Goal: Task Accomplishment & Management: Use online tool/utility

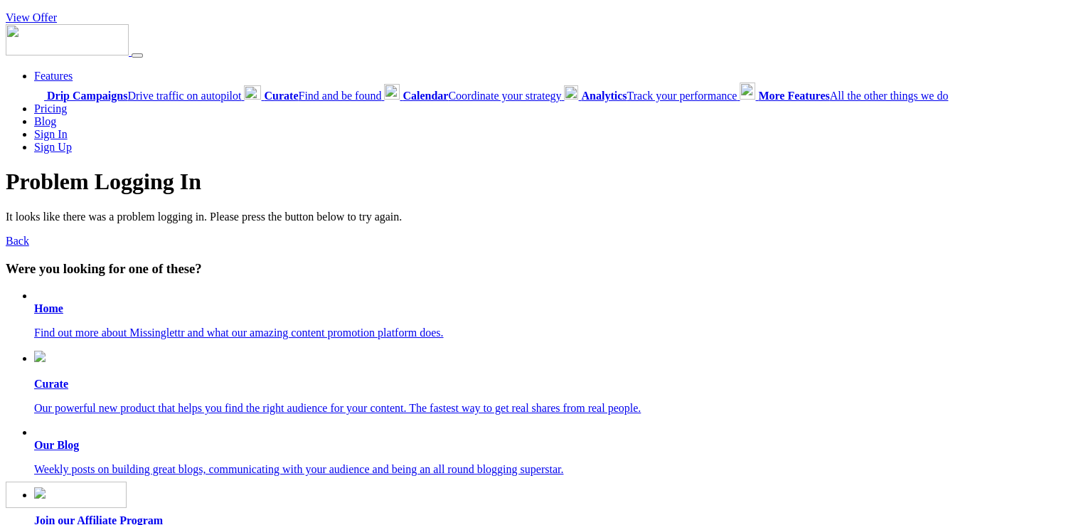
click at [292, 43] on div "Features Drip Campaigns Drive traffic on autopilot Curate Calendar" at bounding box center [538, 88] width 1065 height 129
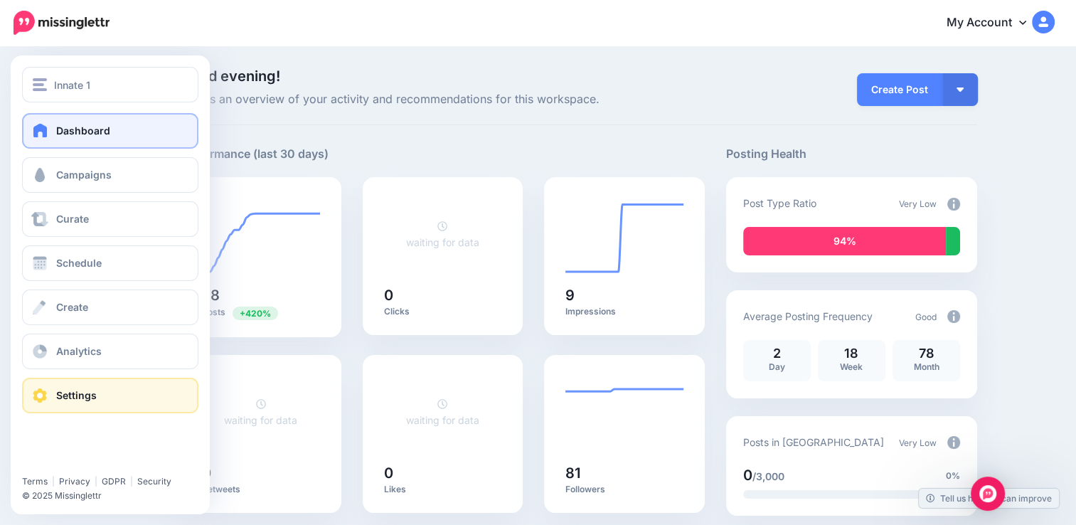
click at [72, 400] on span "Settings" at bounding box center [76, 395] width 41 height 12
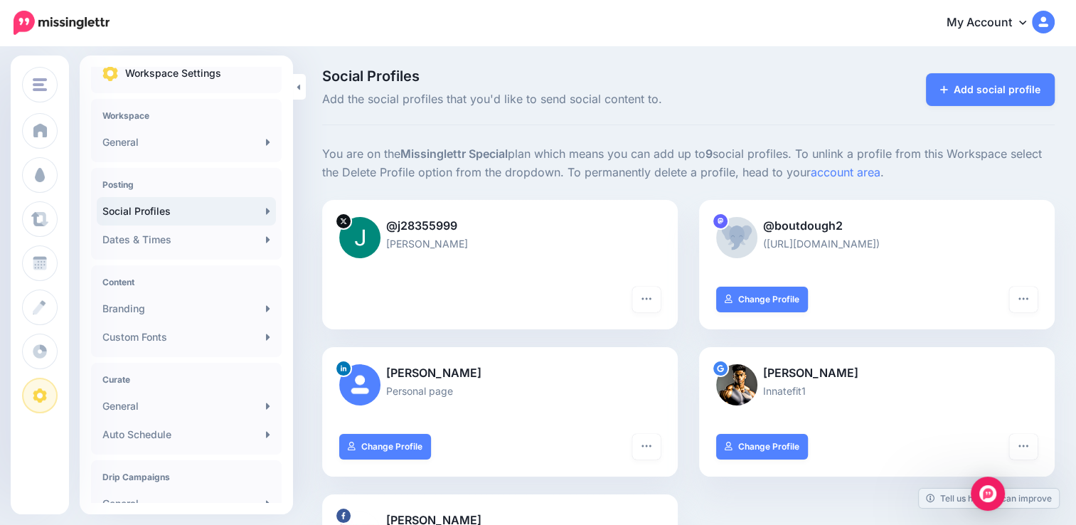
scroll to position [8, 0]
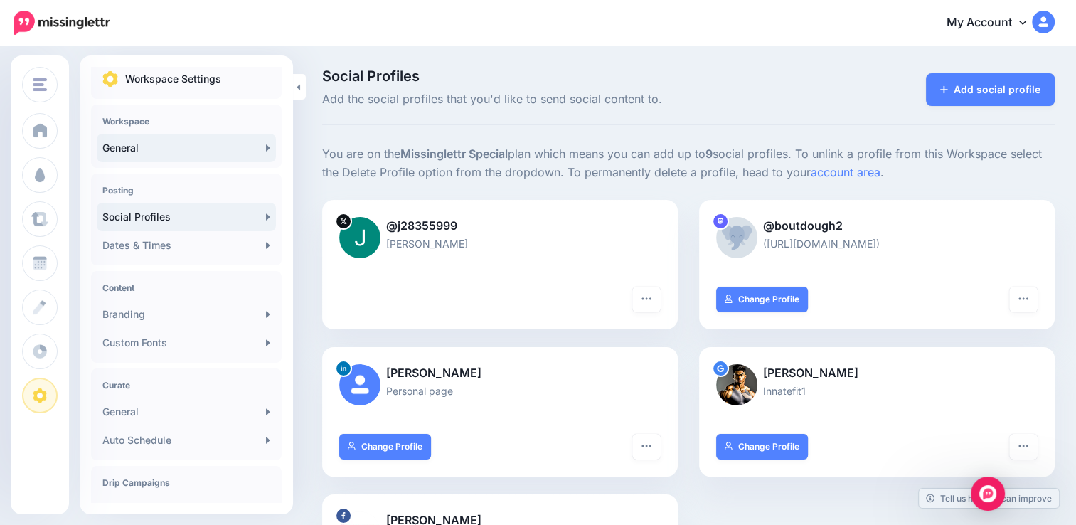
click at [259, 140] on link "General" at bounding box center [186, 148] width 179 height 28
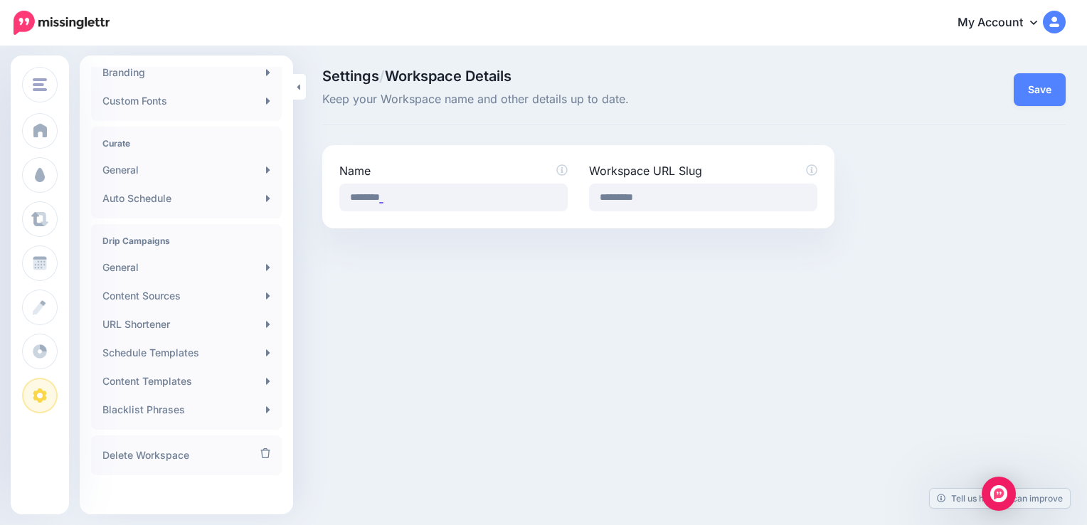
scroll to position [256, 0]
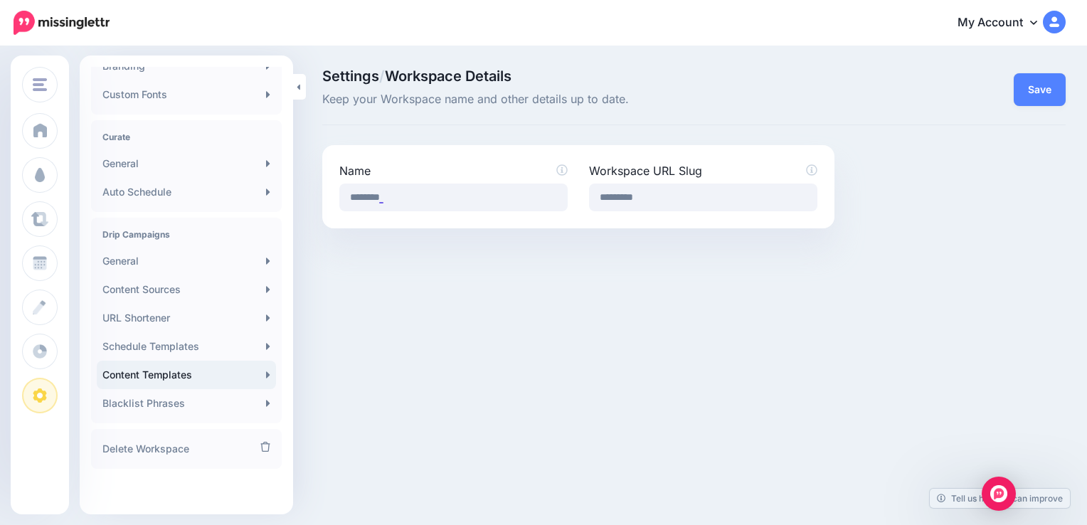
click at [253, 371] on link "Content Templates" at bounding box center [186, 375] width 179 height 28
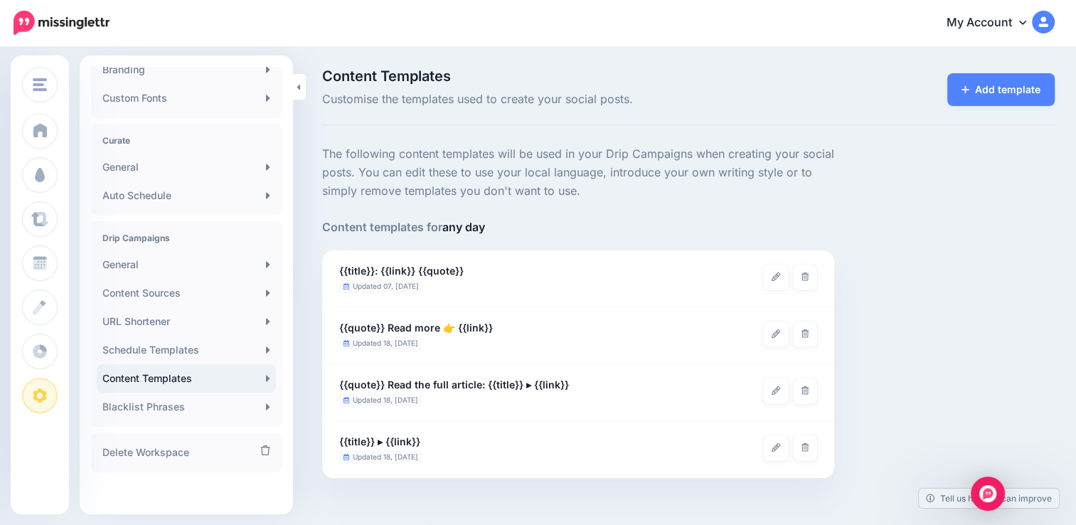
scroll to position [253, 0]
click at [237, 350] on link "Schedule Templates" at bounding box center [186, 349] width 179 height 28
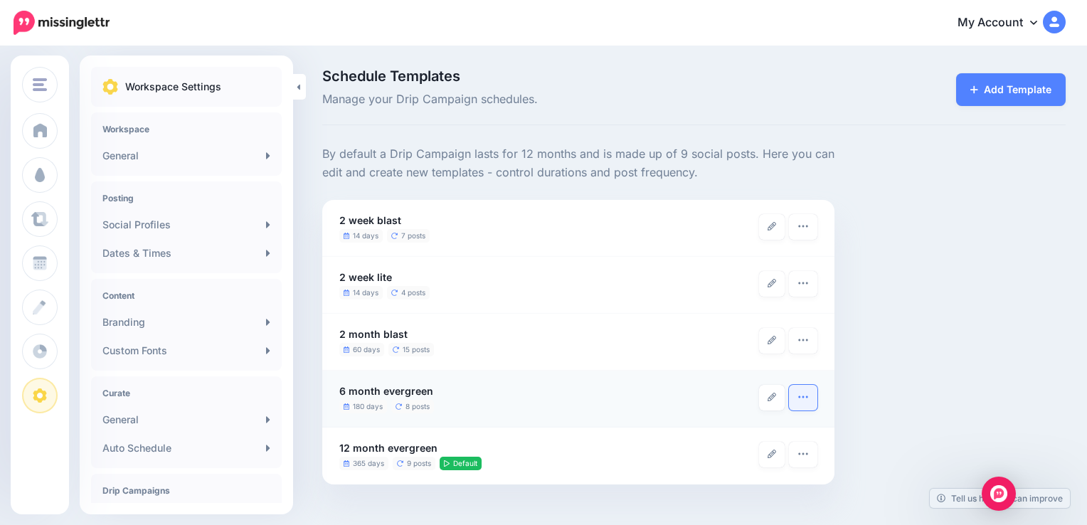
click at [811, 395] on button "button" at bounding box center [803, 398] width 28 height 26
click at [694, 407] on ul "180 days 8 posts" at bounding box center [549, 407] width 420 height 14
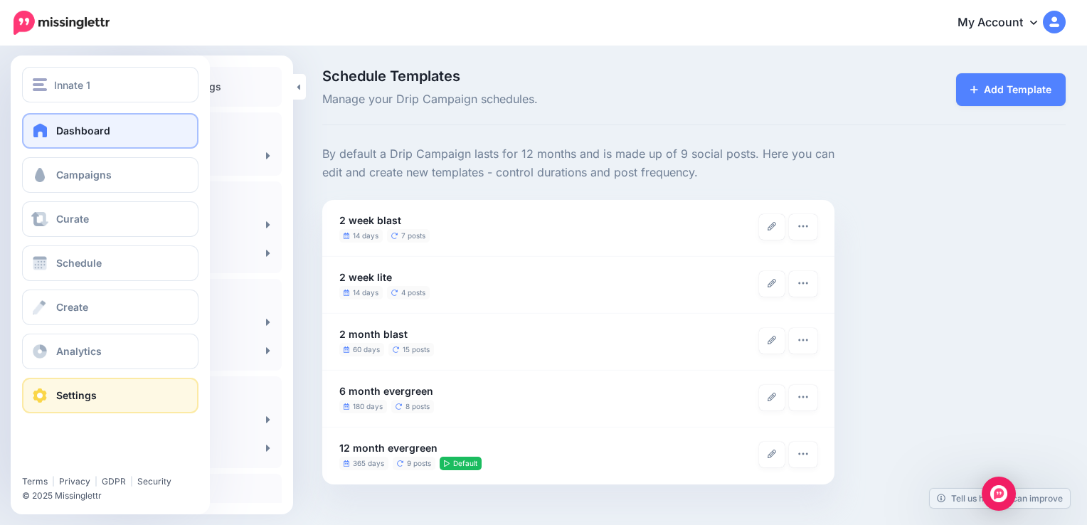
click at [48, 125] on span at bounding box center [40, 130] width 18 height 14
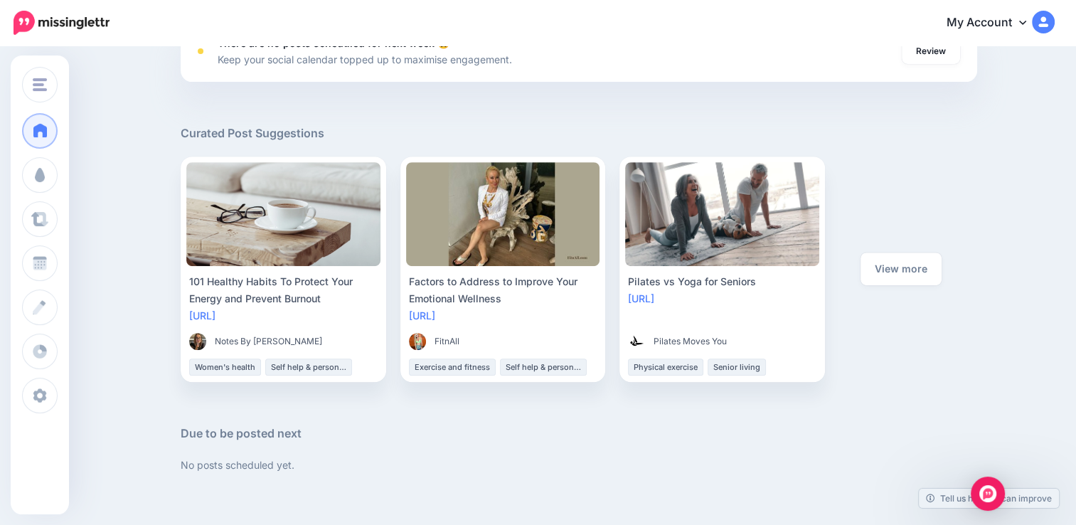
scroll to position [613, 0]
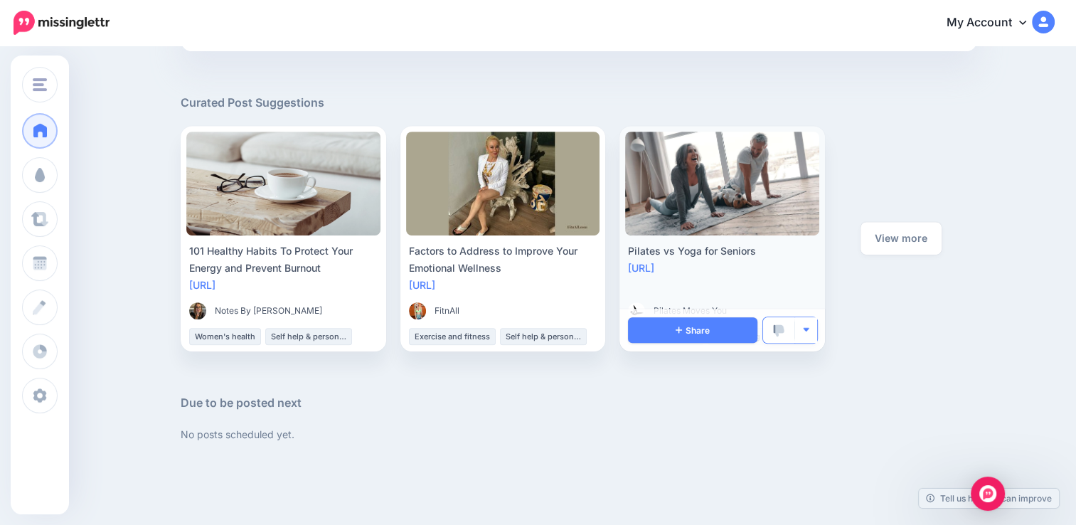
click at [810, 329] on img "button" at bounding box center [806, 330] width 8 height 8
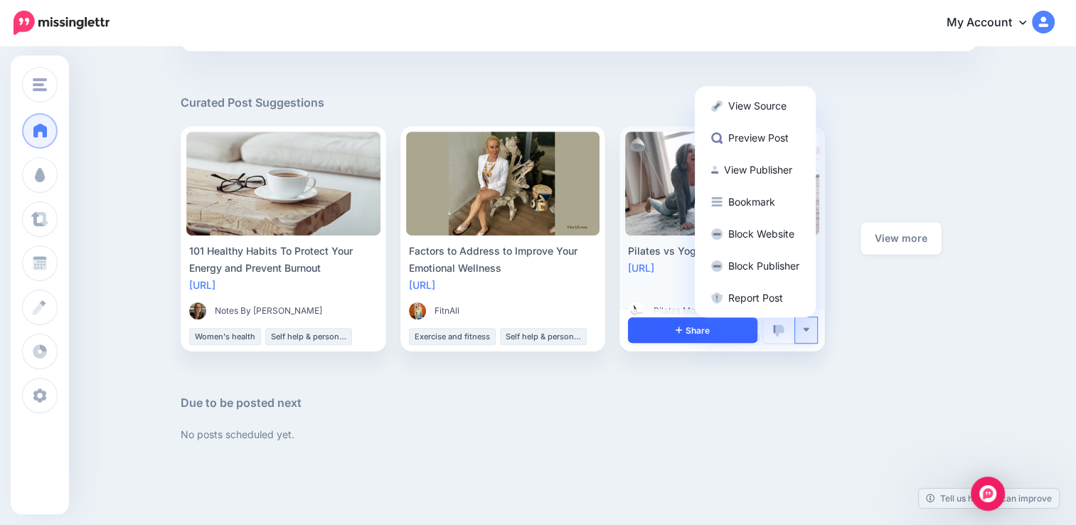
click at [669, 329] on link "Share" at bounding box center [692, 330] width 129 height 26
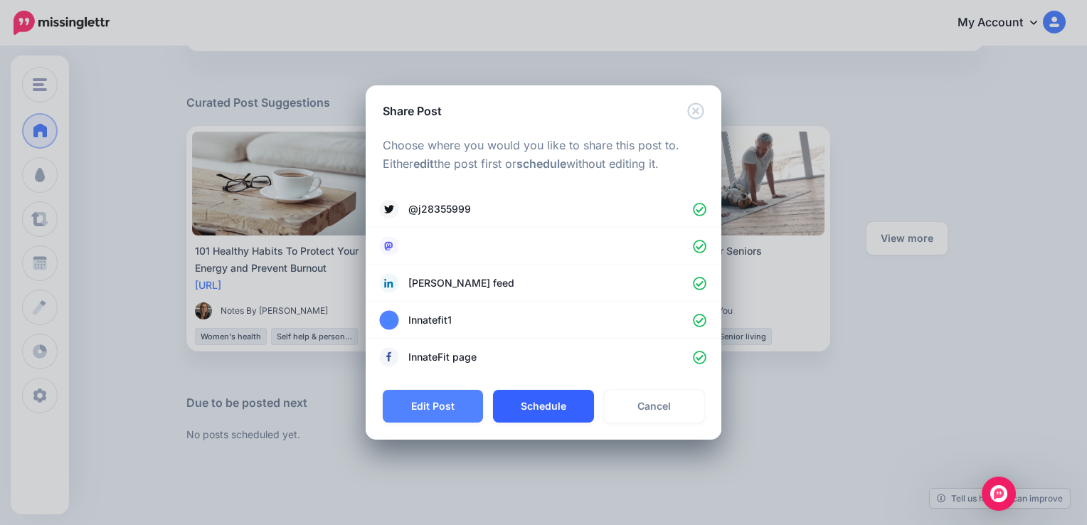
click at [529, 405] on button "Schedule" at bounding box center [543, 406] width 100 height 33
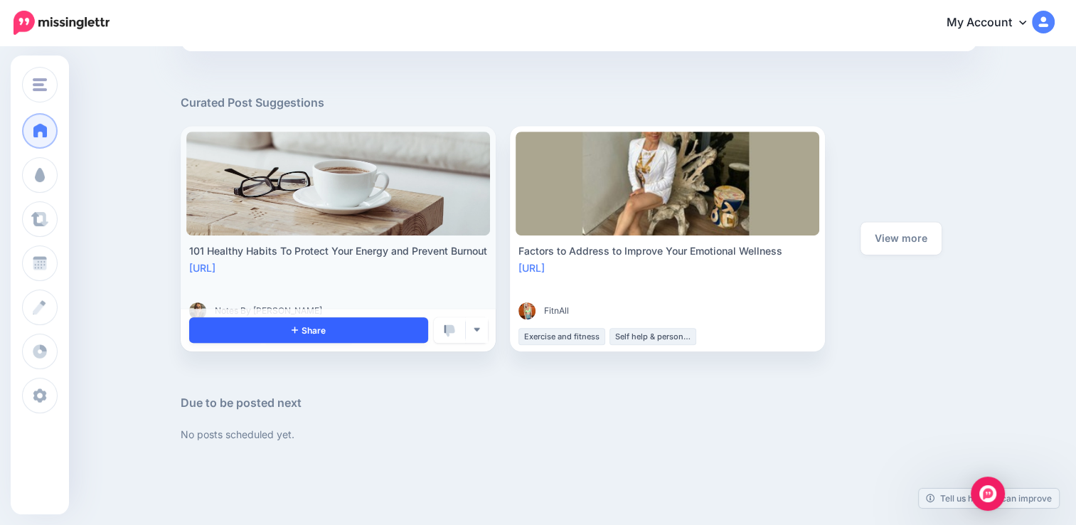
click at [335, 331] on link "Share" at bounding box center [308, 330] width 239 height 26
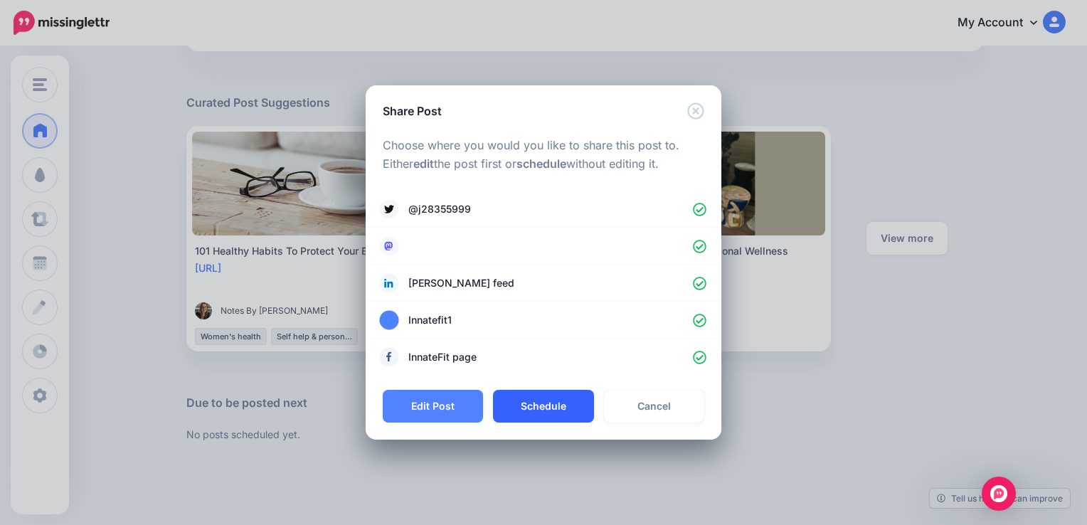
click at [552, 405] on button "Schedule" at bounding box center [543, 406] width 100 height 33
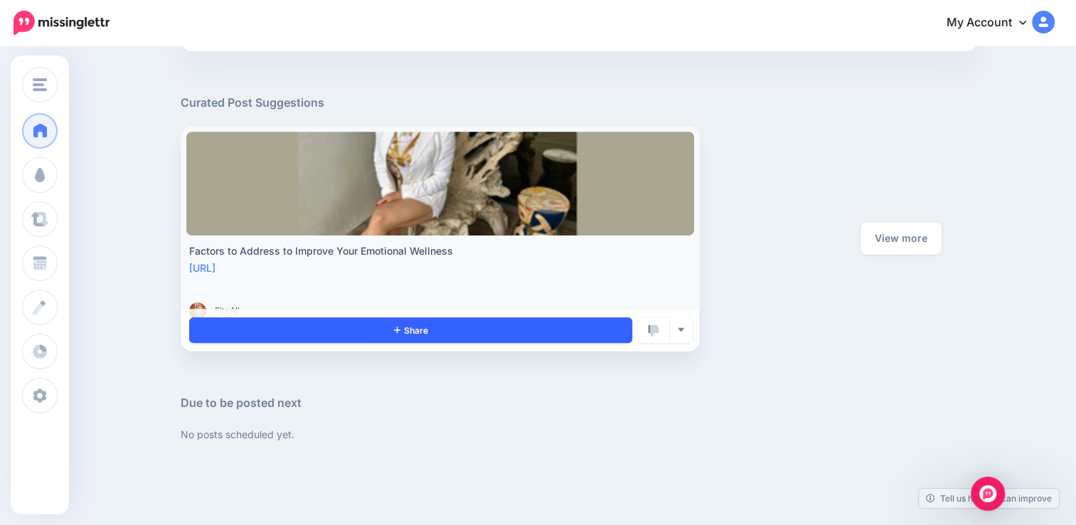
click at [465, 329] on link "Share" at bounding box center [410, 330] width 443 height 26
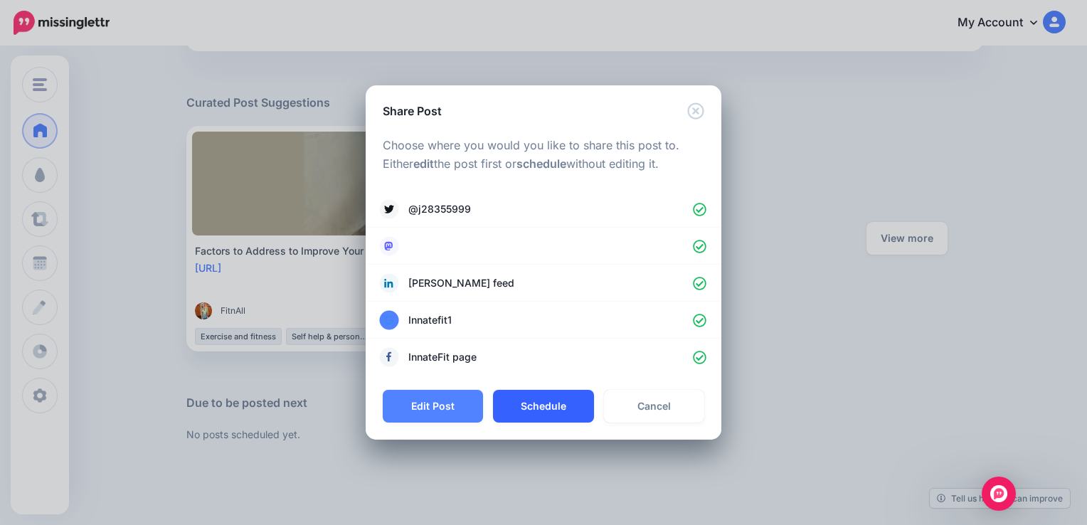
click at [541, 402] on button "Schedule" at bounding box center [543, 406] width 100 height 33
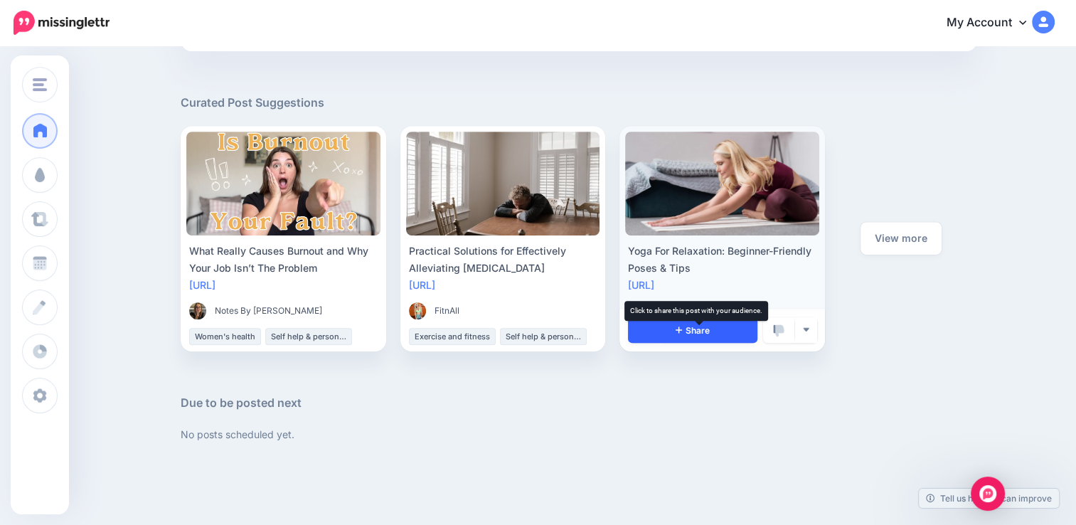
click at [708, 334] on span "Share" at bounding box center [693, 330] width 34 height 9
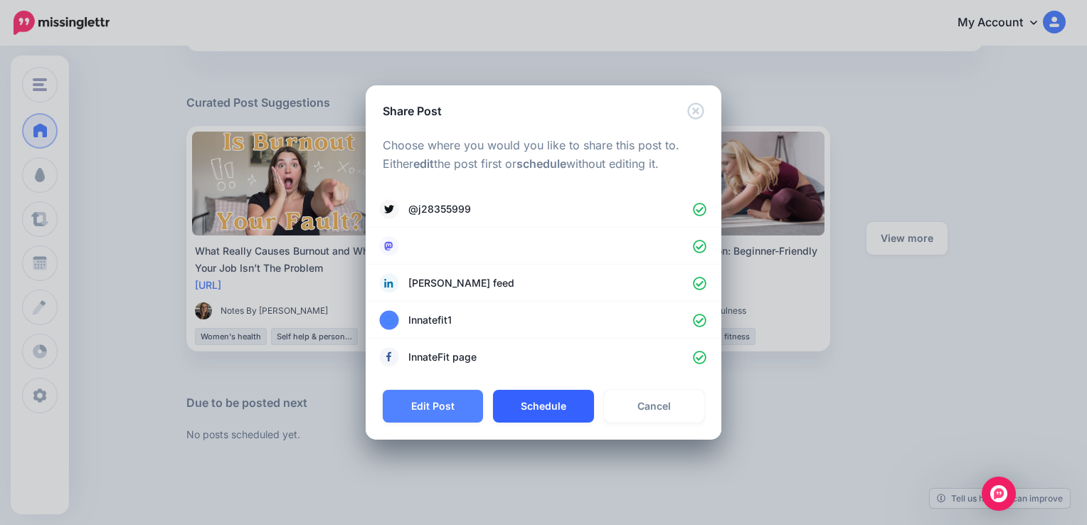
click at [542, 402] on button "Schedule" at bounding box center [543, 406] width 100 height 33
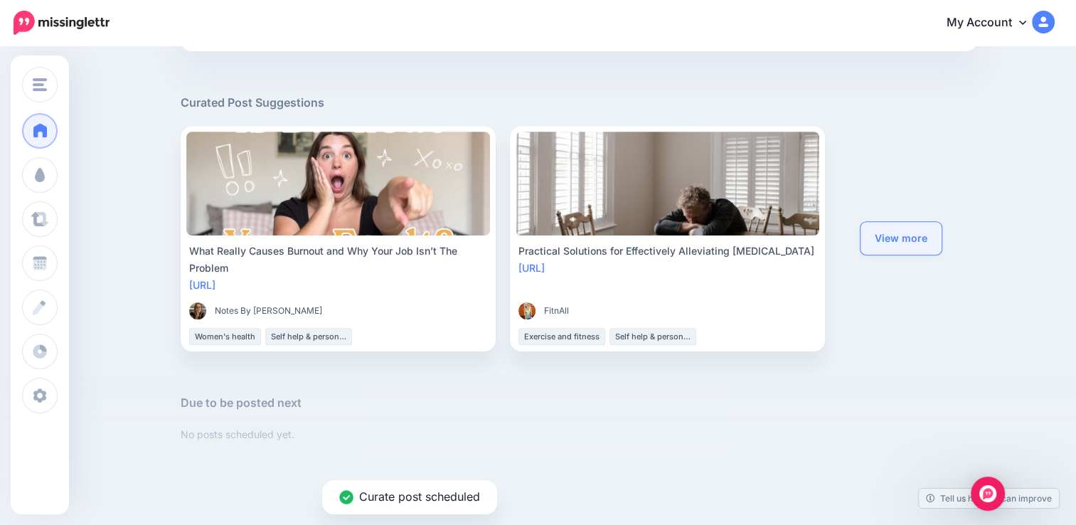
click at [905, 246] on link "View more" at bounding box center [900, 238] width 81 height 33
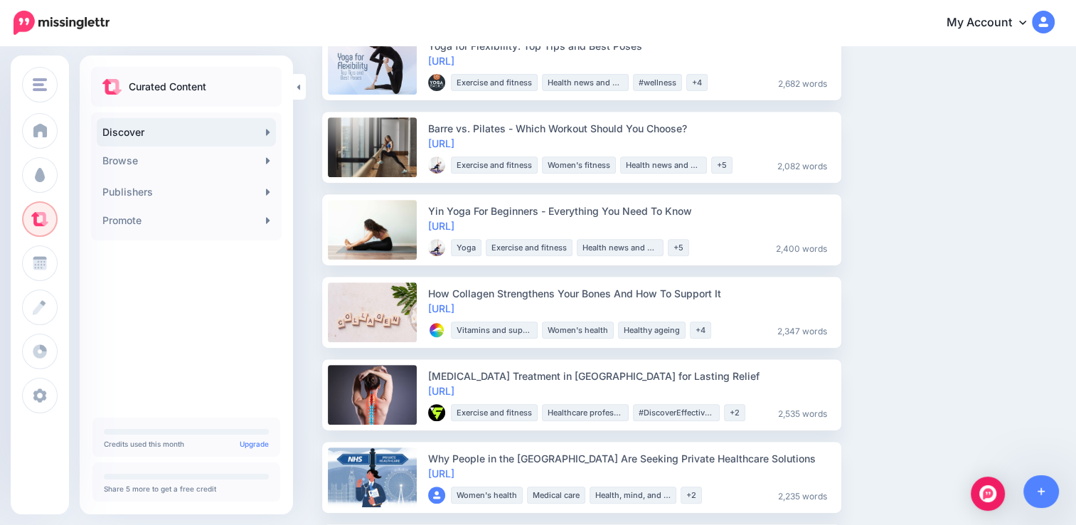
scroll to position [570, 0]
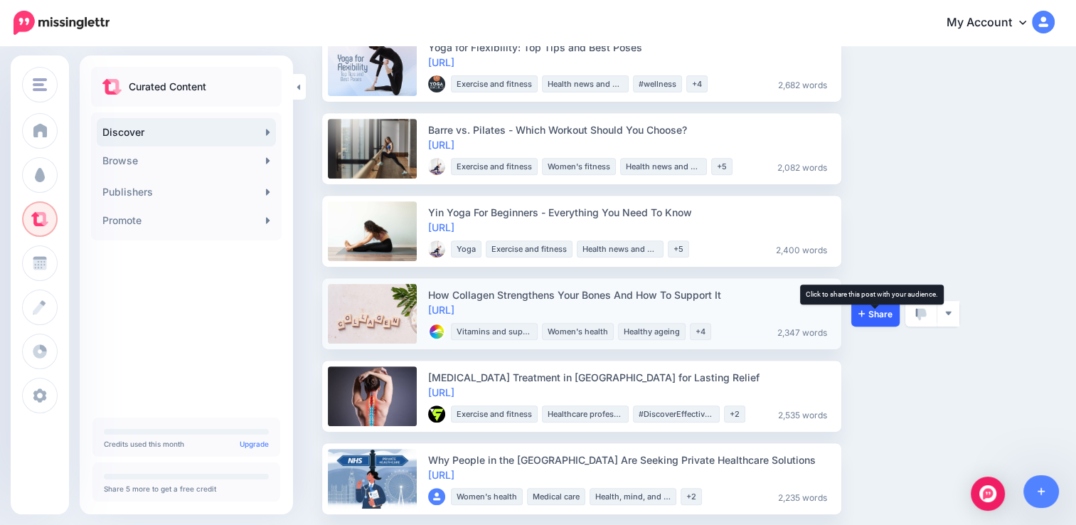
click at [882, 314] on span "Share" at bounding box center [875, 313] width 34 height 9
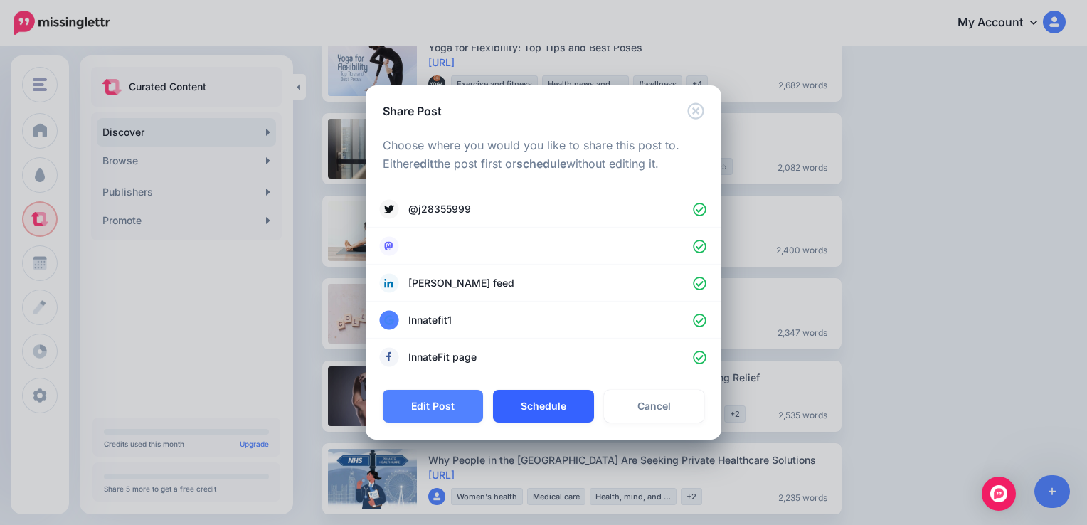
click at [532, 407] on button "Schedule" at bounding box center [543, 406] width 100 height 33
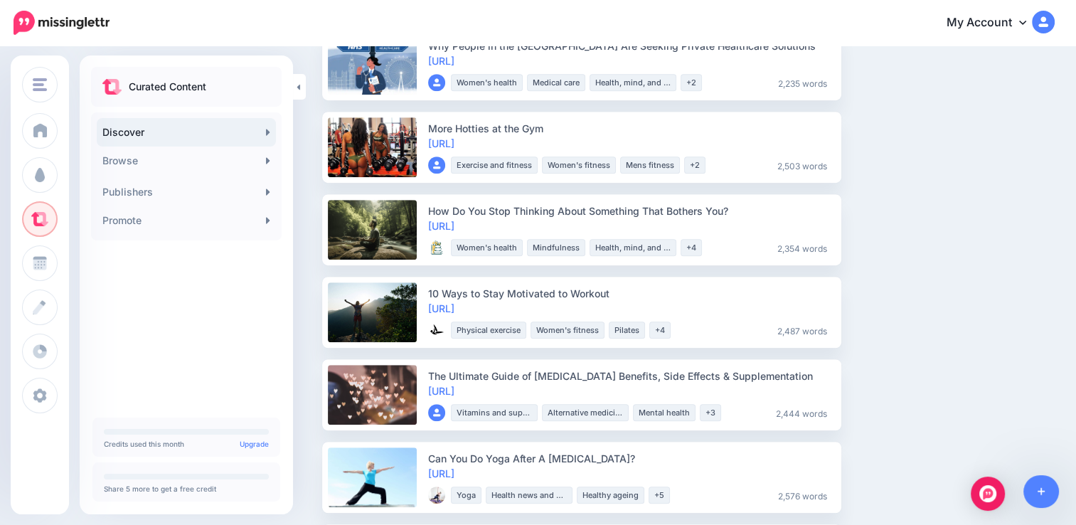
scroll to position [904, 0]
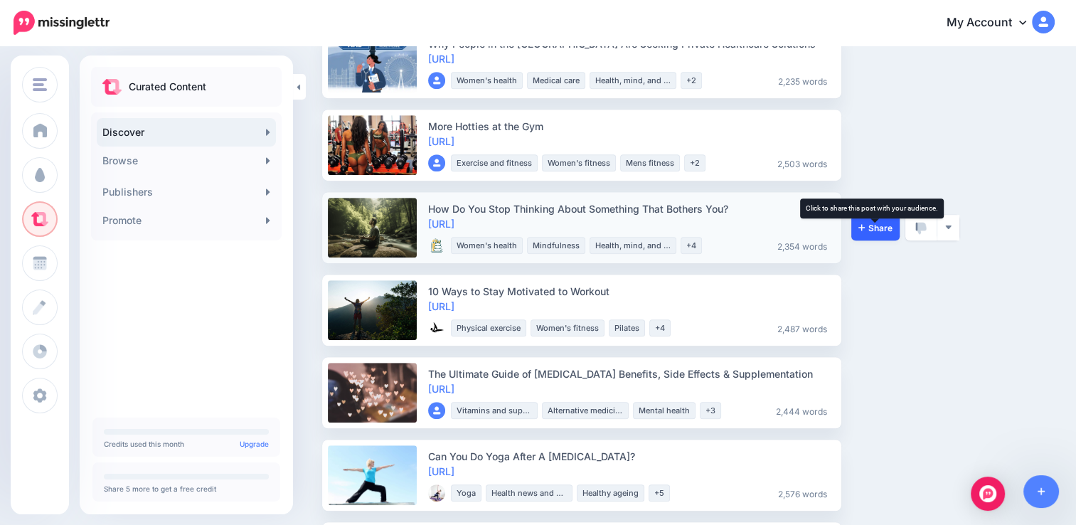
click at [870, 229] on span "Share" at bounding box center [875, 227] width 34 height 9
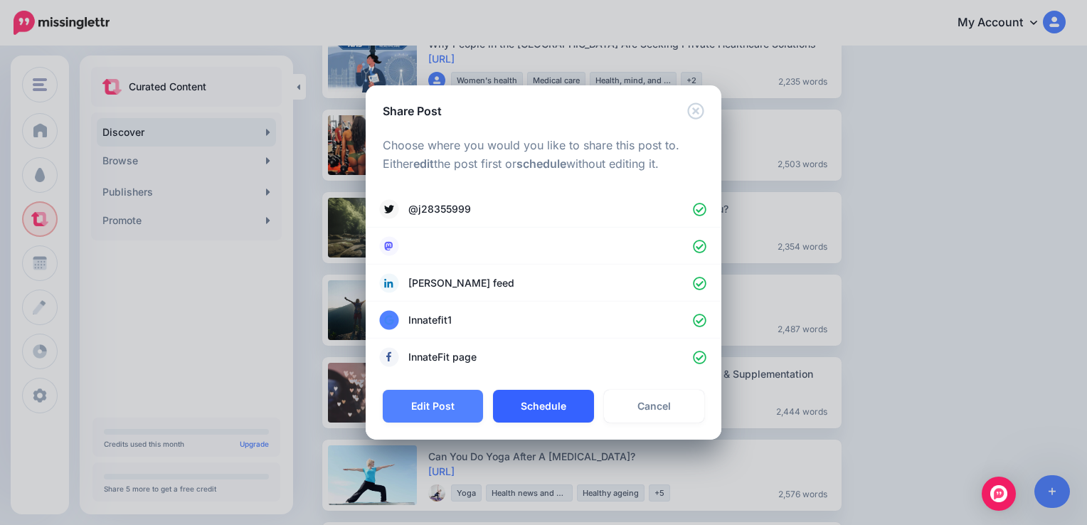
click at [543, 406] on button "Schedule" at bounding box center [543, 406] width 100 height 33
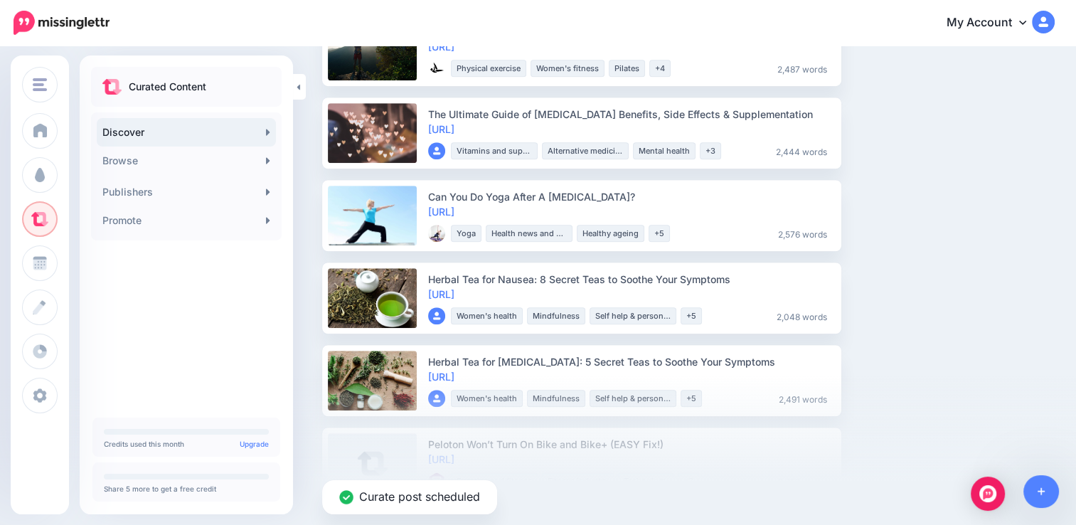
scroll to position [1094, 0]
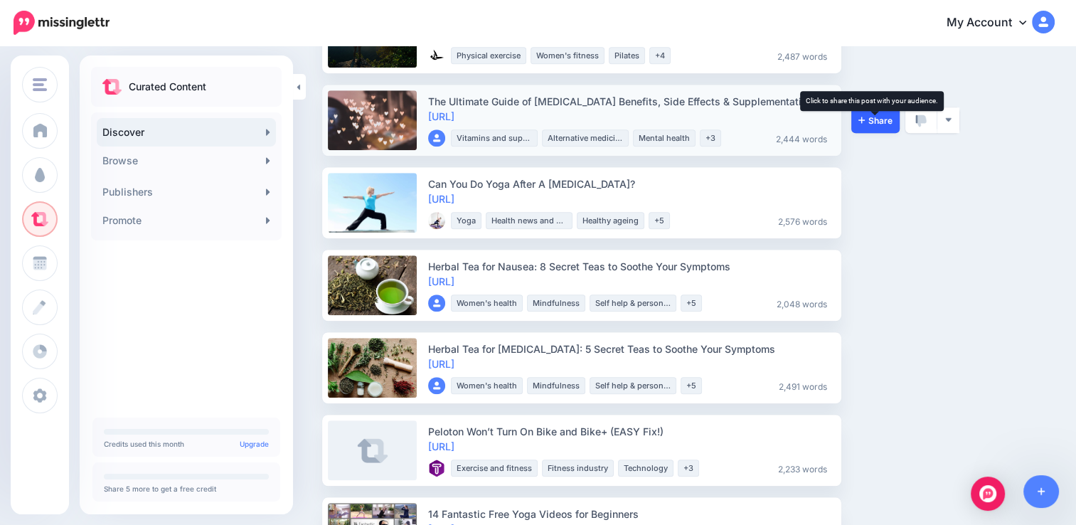
click at [864, 117] on icon at bounding box center [861, 119] width 6 height 9
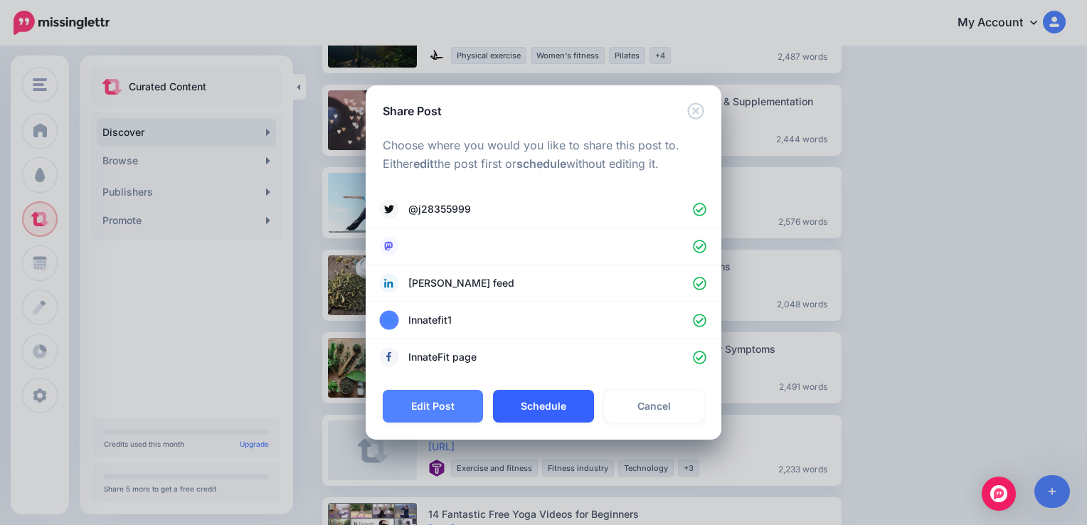
click at [572, 402] on button "Schedule" at bounding box center [543, 406] width 100 height 33
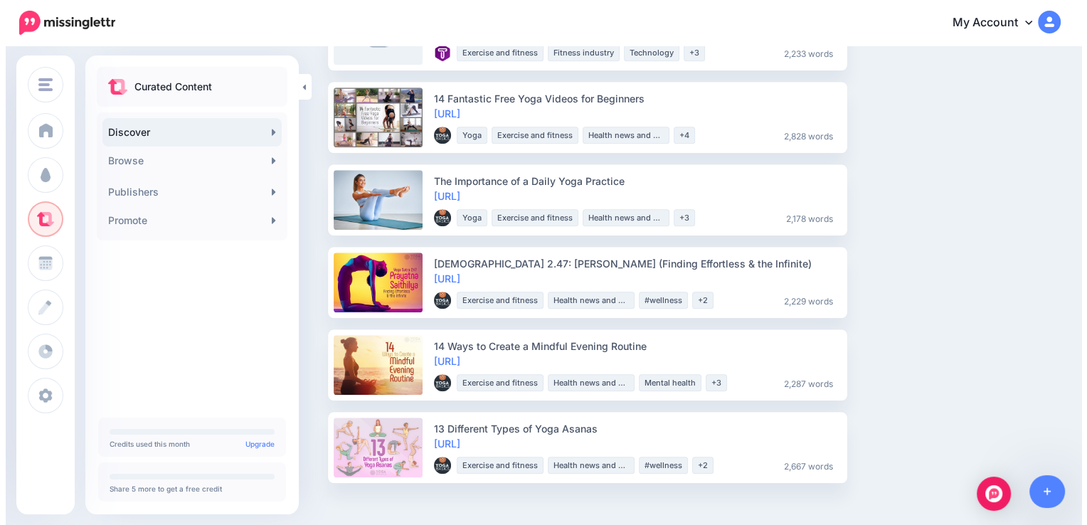
scroll to position [1473, 0]
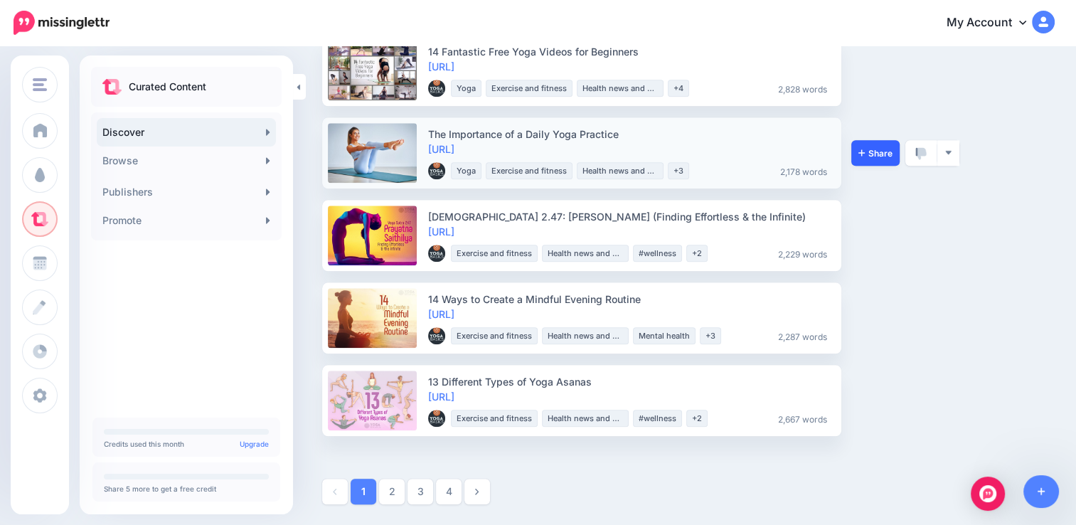
click at [864, 145] on link "Share" at bounding box center [875, 153] width 48 height 26
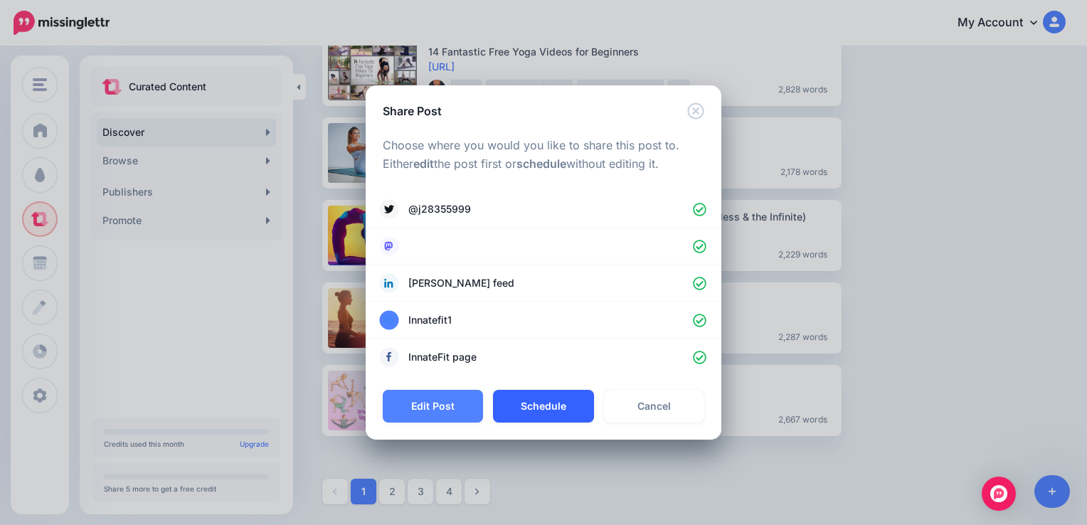
click at [535, 402] on button "Schedule" at bounding box center [543, 406] width 100 height 33
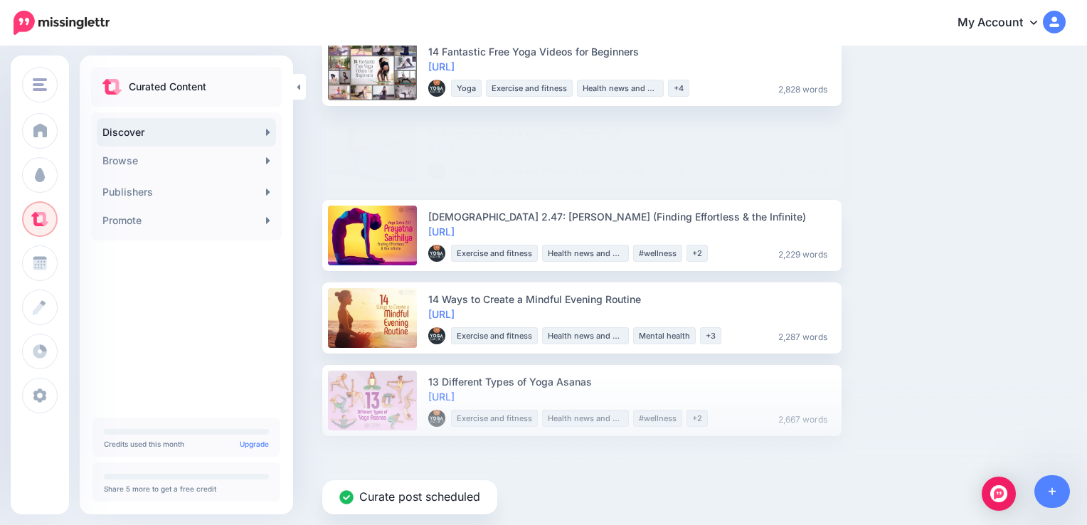
scroll to position [1391, 0]
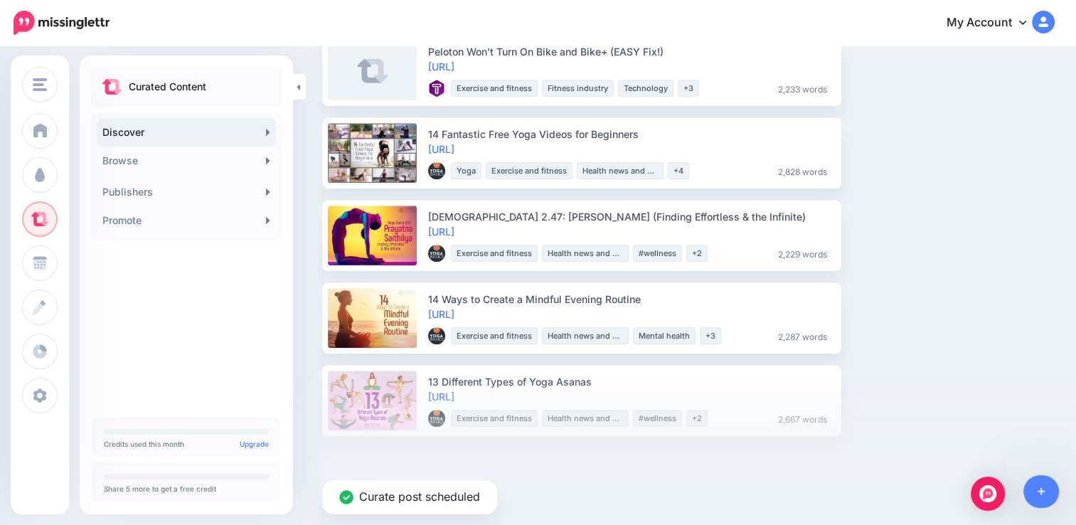
click at [1048, 23] on img at bounding box center [1043, 22] width 23 height 23
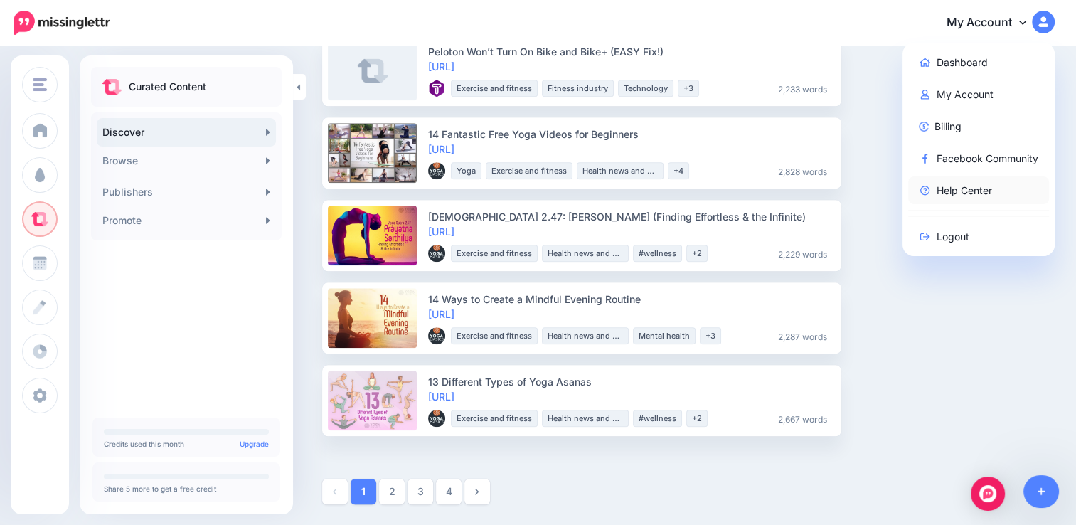
click at [968, 187] on link "Help Center" at bounding box center [979, 190] width 142 height 28
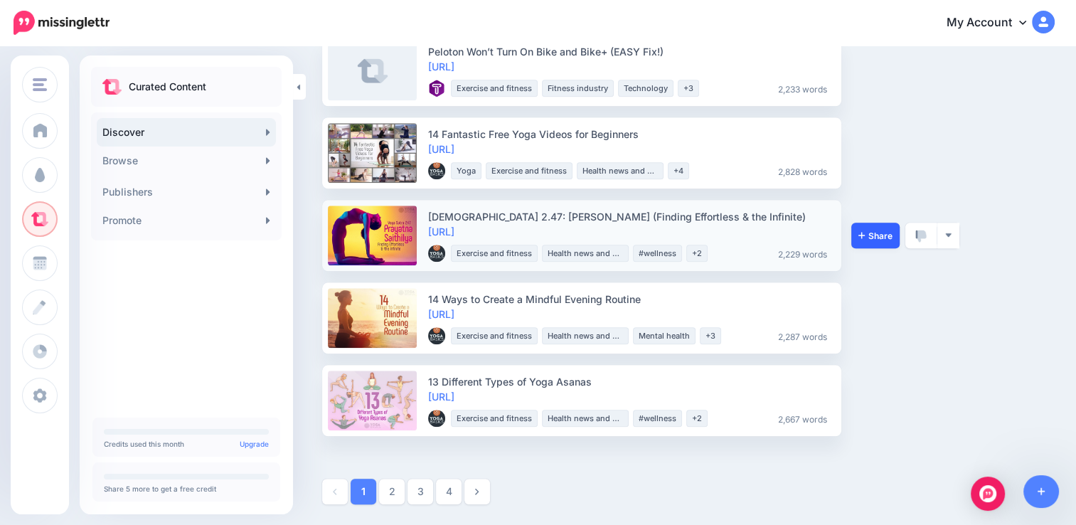
click at [873, 226] on link "Share" at bounding box center [875, 236] width 48 height 26
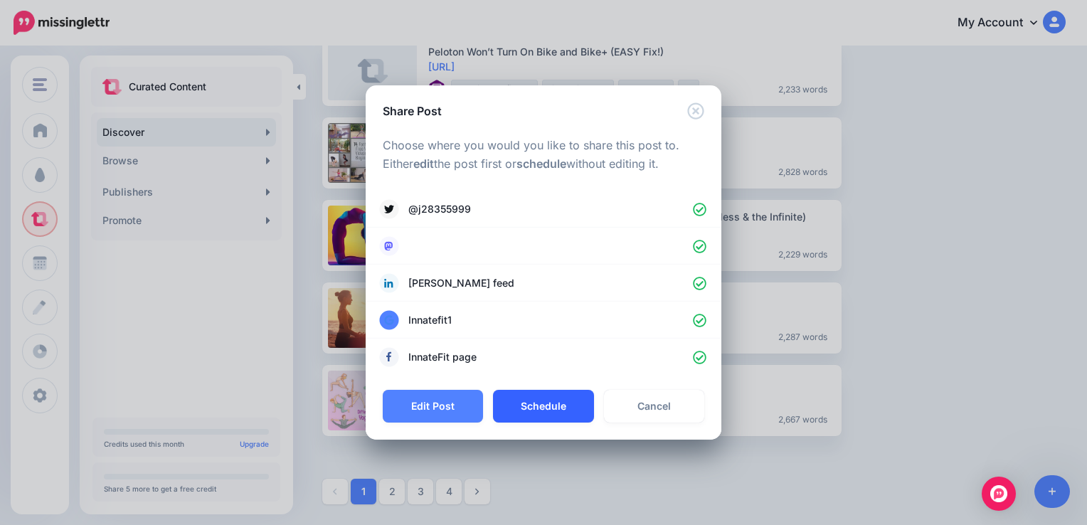
click at [542, 404] on button "Schedule" at bounding box center [543, 406] width 100 height 33
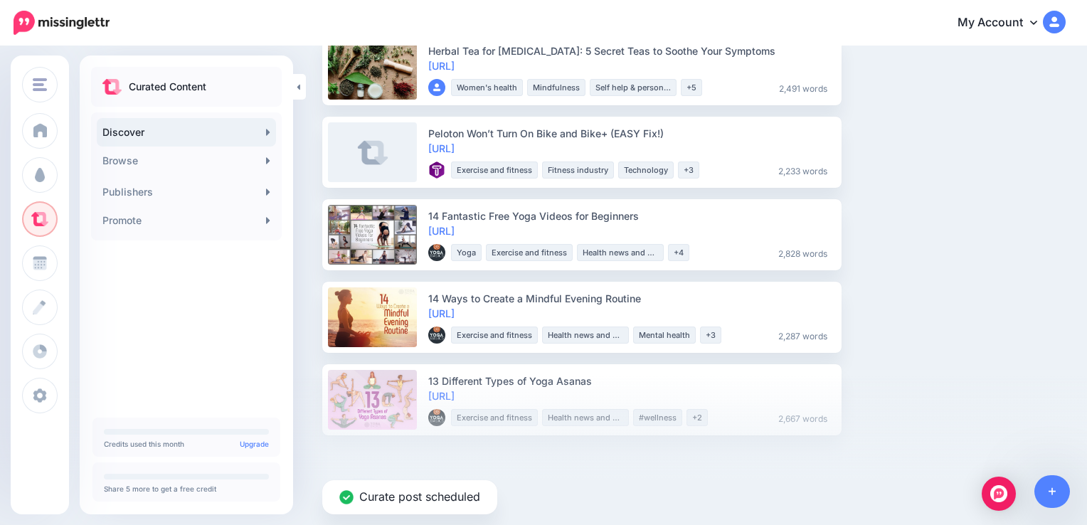
scroll to position [1308, 0]
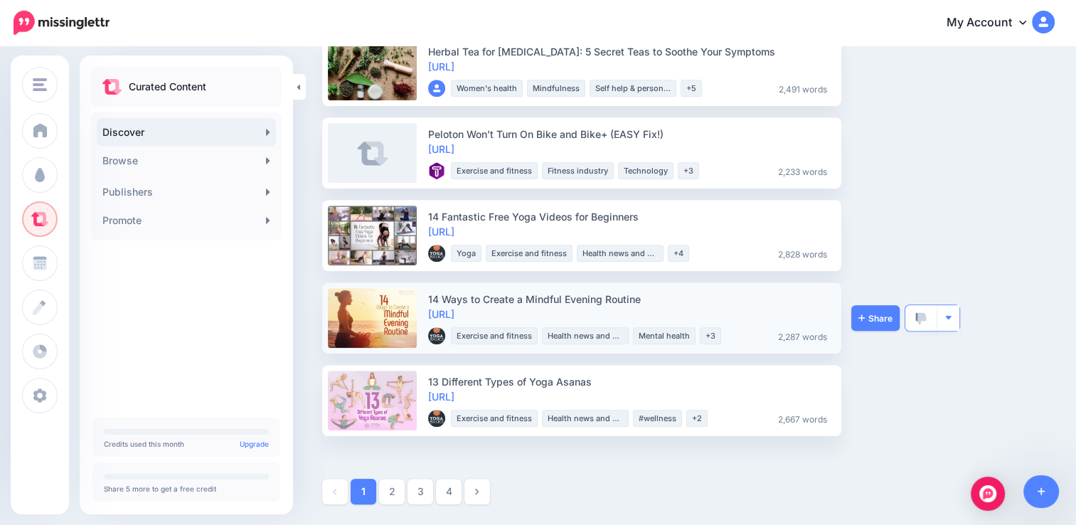
click at [947, 314] on img "button" at bounding box center [948, 318] width 8 height 8
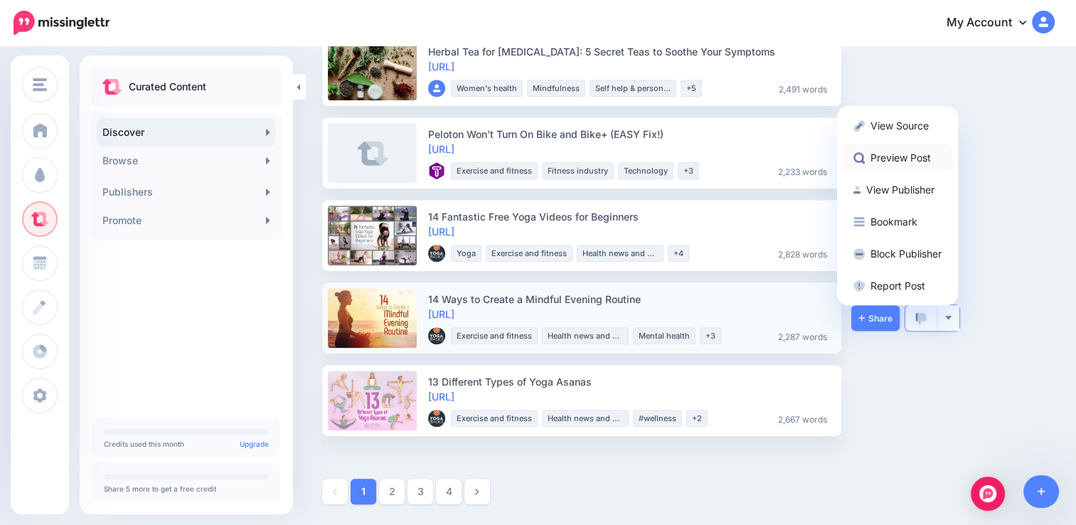
click at [910, 154] on link "Preview Post" at bounding box center [898, 158] width 110 height 28
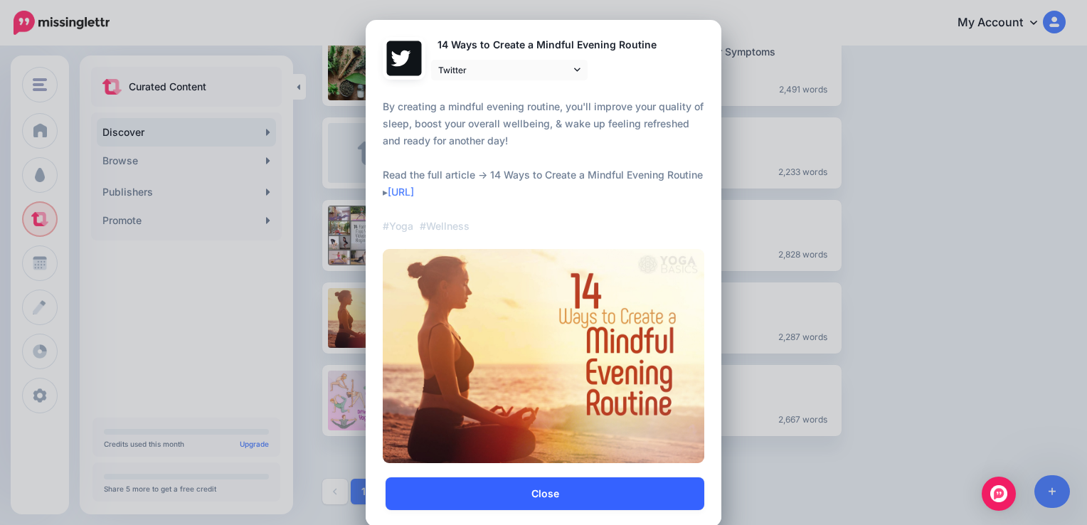
click at [575, 494] on link "Close" at bounding box center [544, 493] width 319 height 33
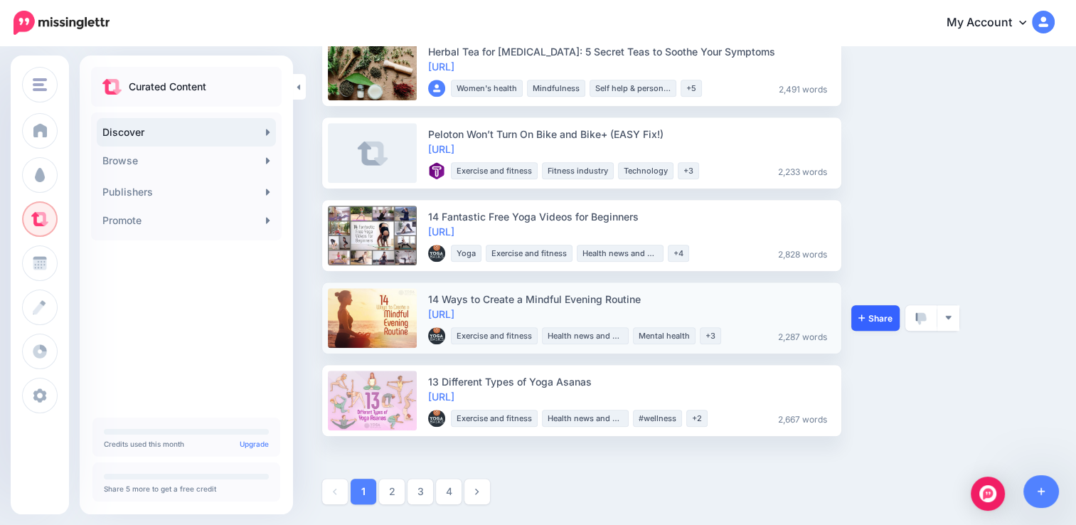
click at [856, 316] on link "Share" at bounding box center [875, 318] width 48 height 26
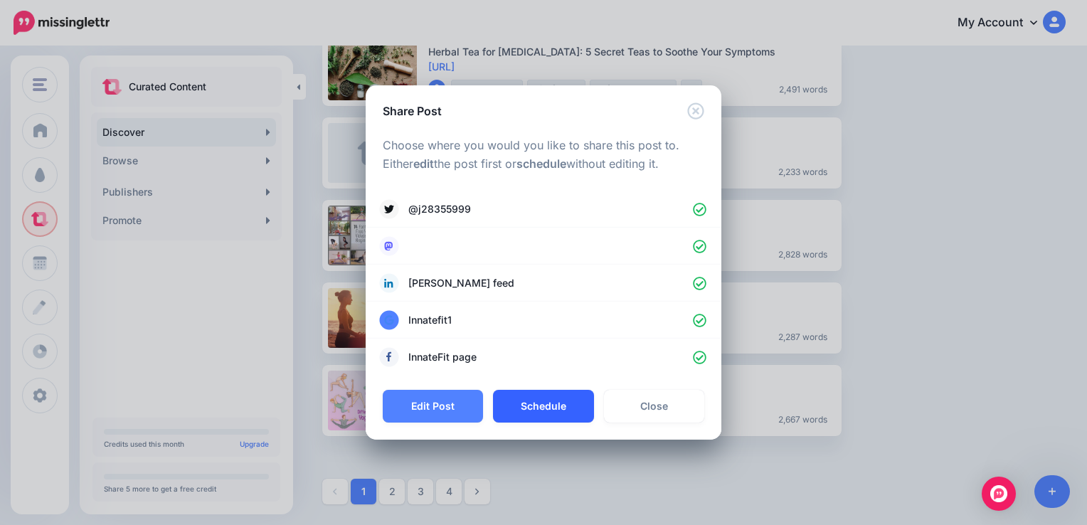
click at [554, 408] on button "Schedule" at bounding box center [543, 406] width 100 height 33
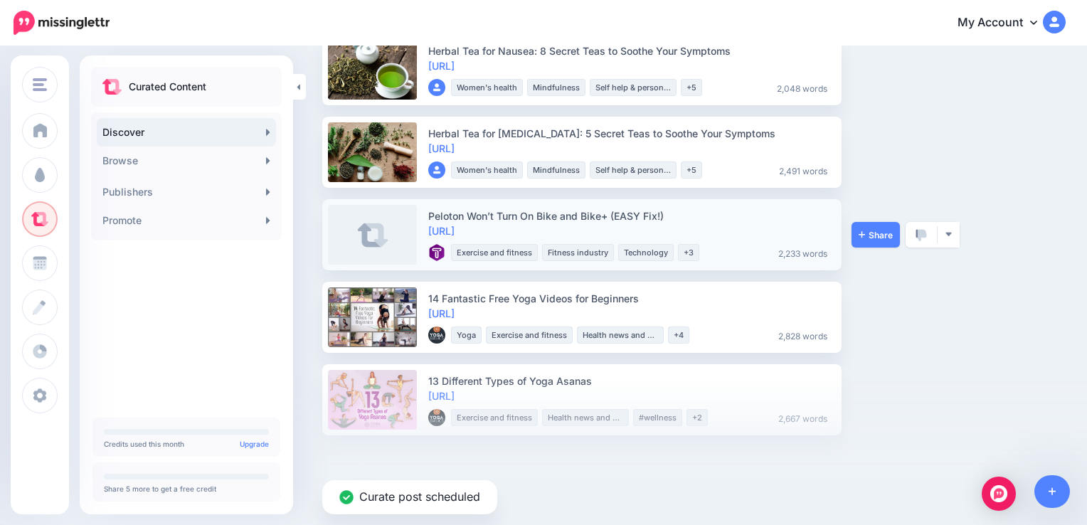
scroll to position [1226, 0]
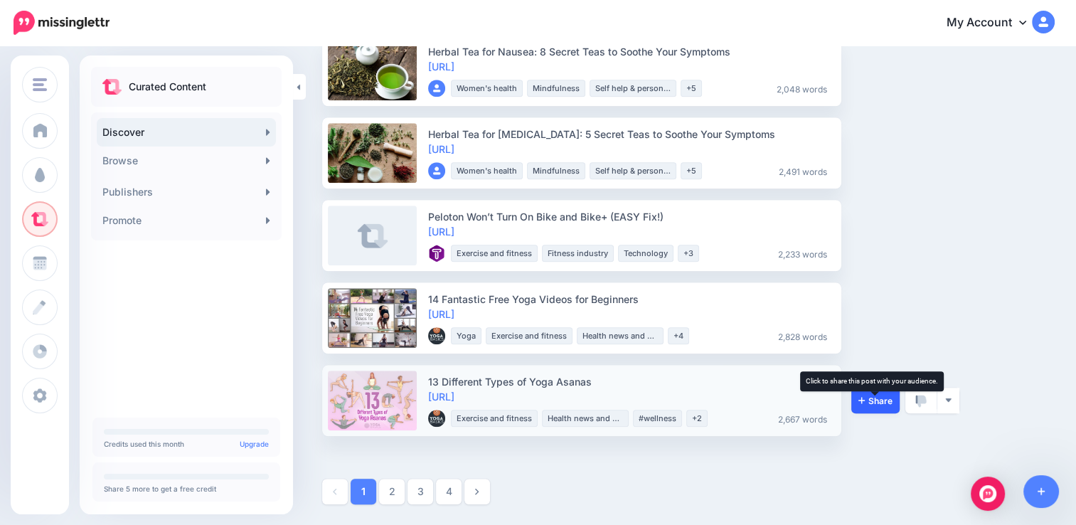
click at [872, 397] on span "Share" at bounding box center [875, 400] width 34 height 9
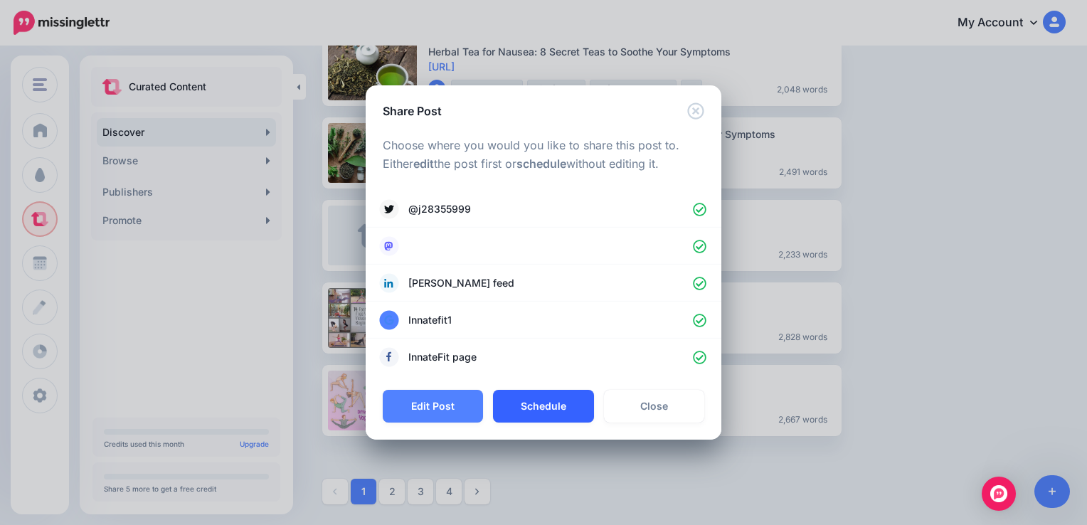
click at [560, 407] on button "Schedule" at bounding box center [543, 406] width 100 height 33
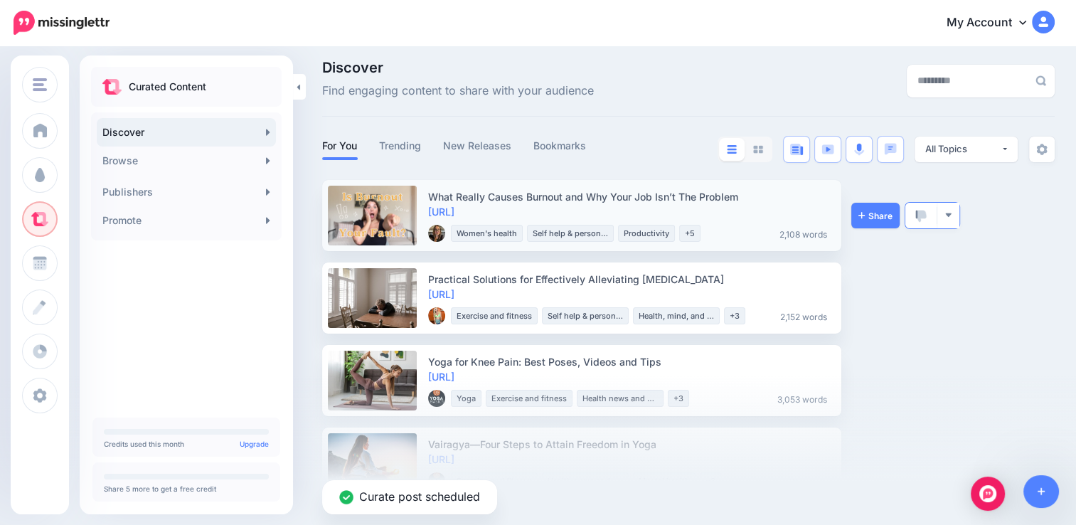
scroll to position [0, 0]
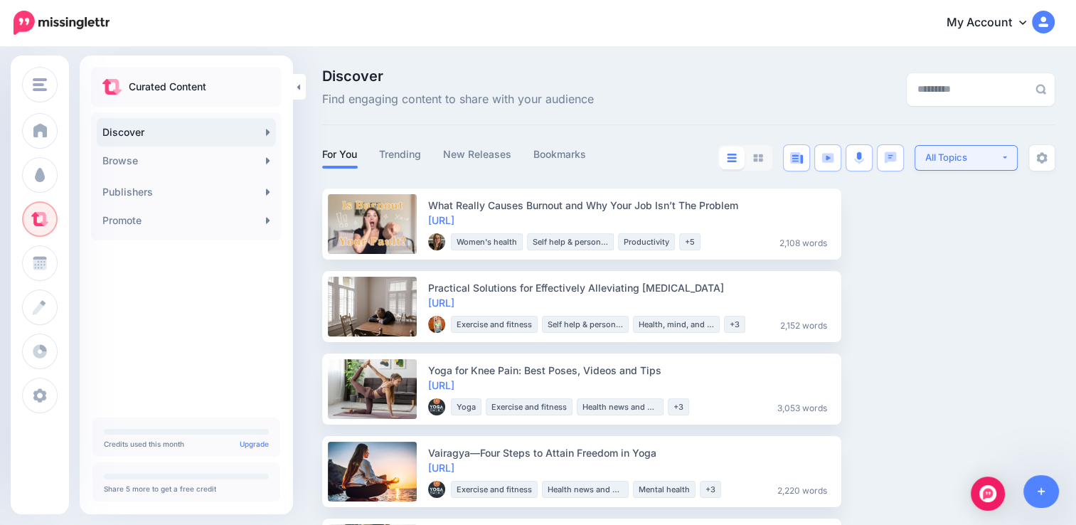
click at [1013, 161] on button "All Topics" at bounding box center [966, 158] width 103 height 26
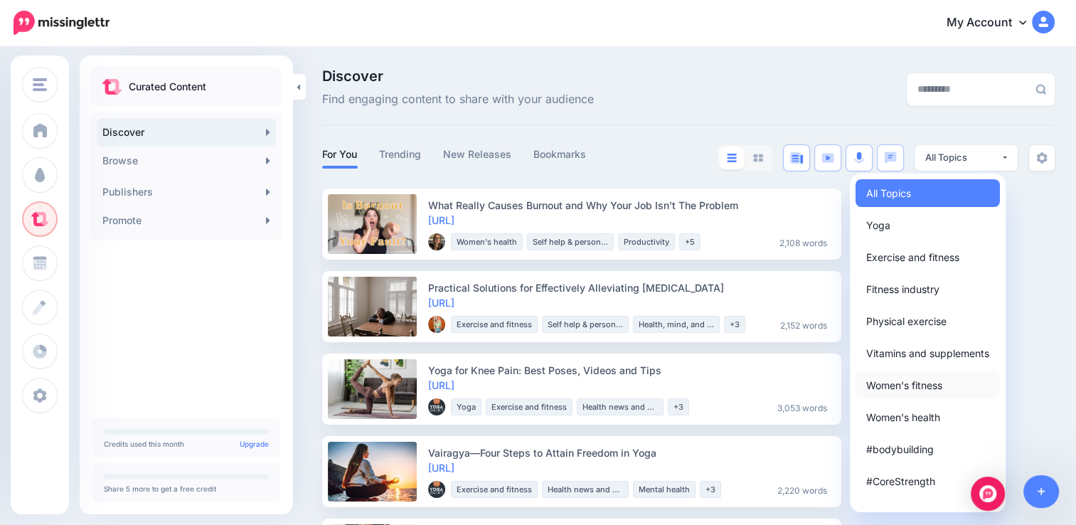
click at [937, 387] on span "Women's fitness" at bounding box center [904, 384] width 76 height 17
select select "**********"
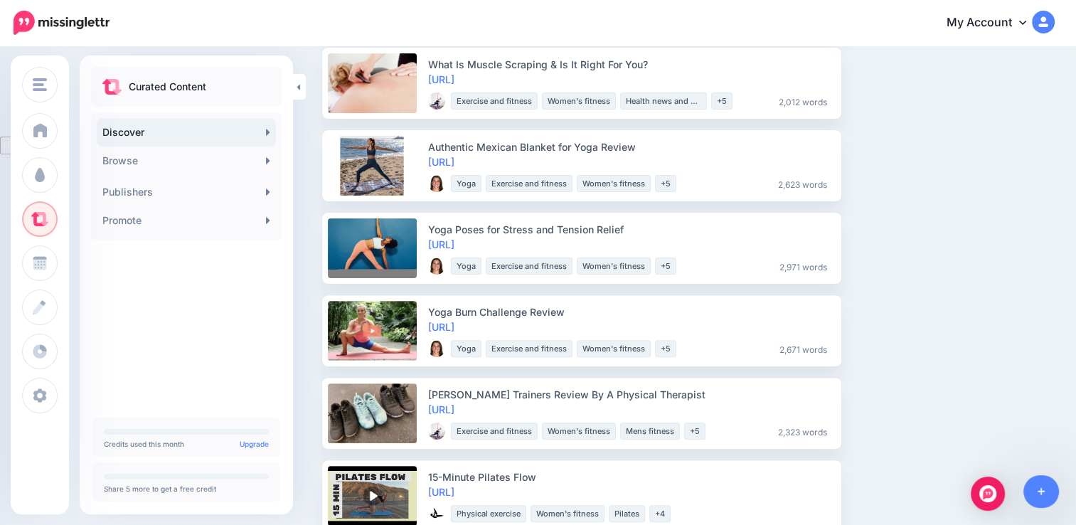
scroll to position [394, 0]
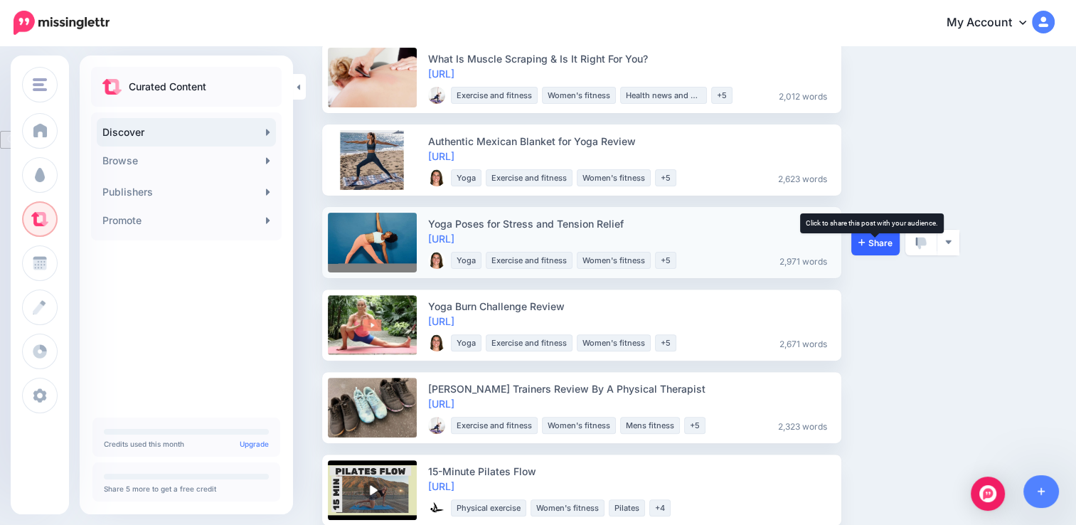
click at [874, 243] on span "Share" at bounding box center [875, 242] width 34 height 9
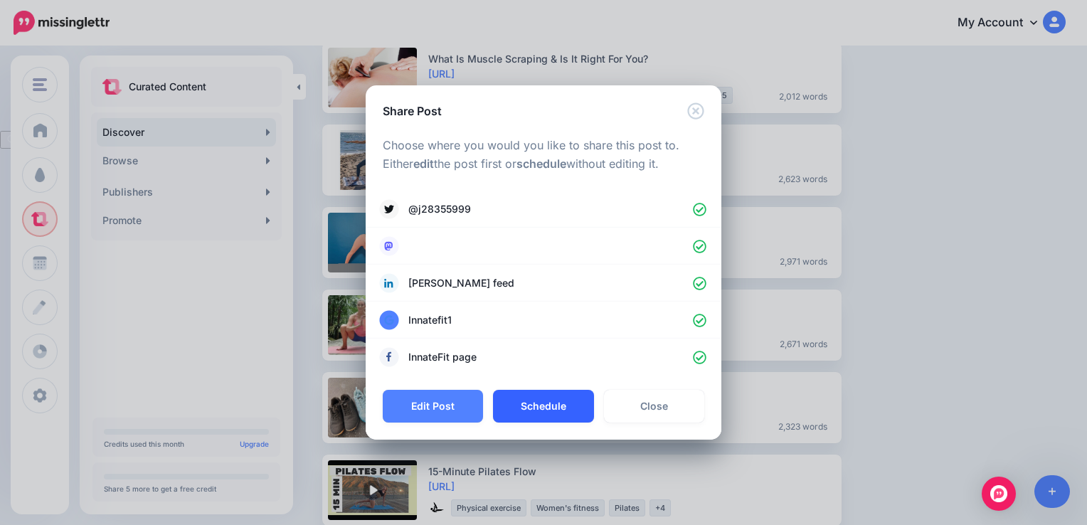
click at [561, 408] on button "Schedule" at bounding box center [543, 406] width 100 height 33
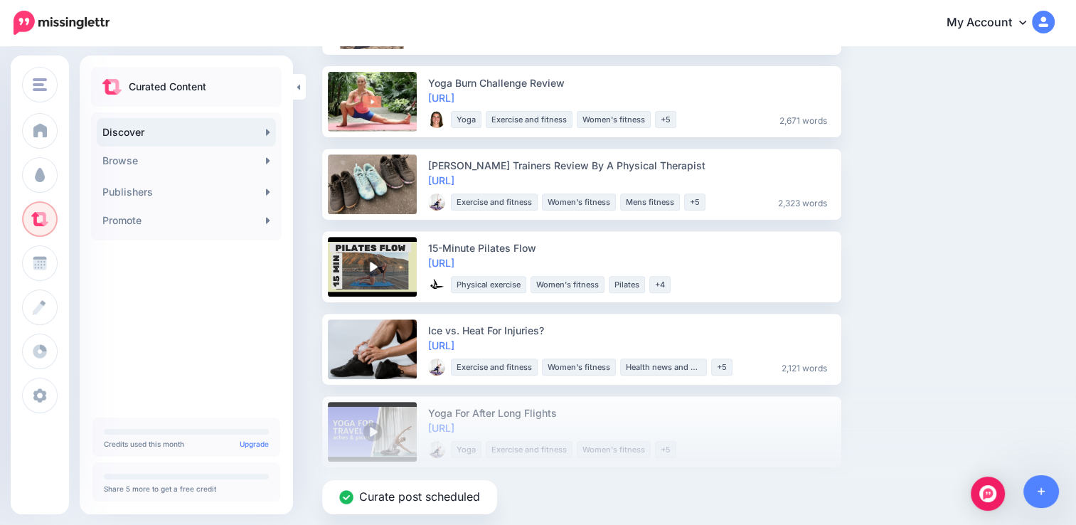
scroll to position [532, 0]
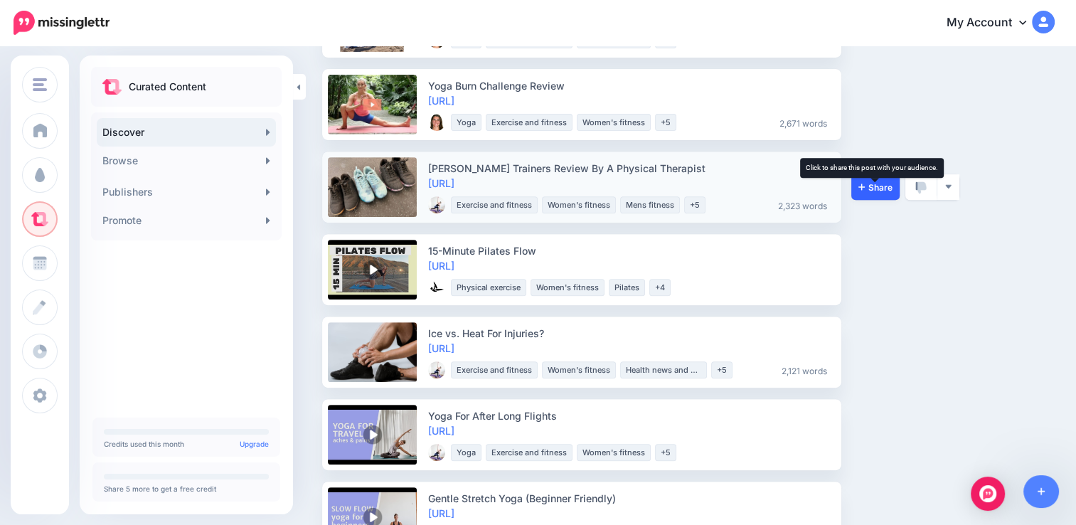
click at [868, 186] on span "Share" at bounding box center [875, 187] width 34 height 9
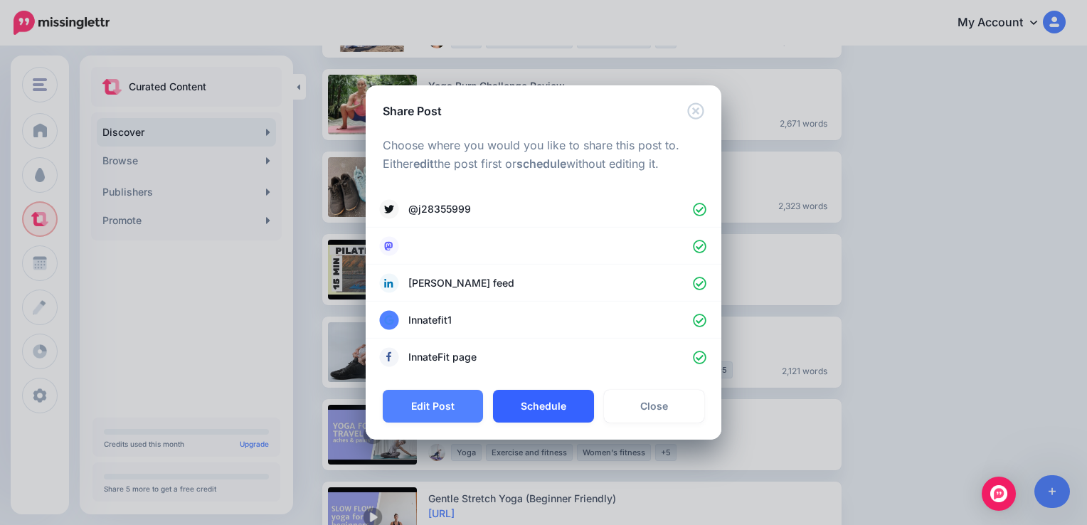
click at [563, 407] on button "Schedule" at bounding box center [543, 406] width 100 height 33
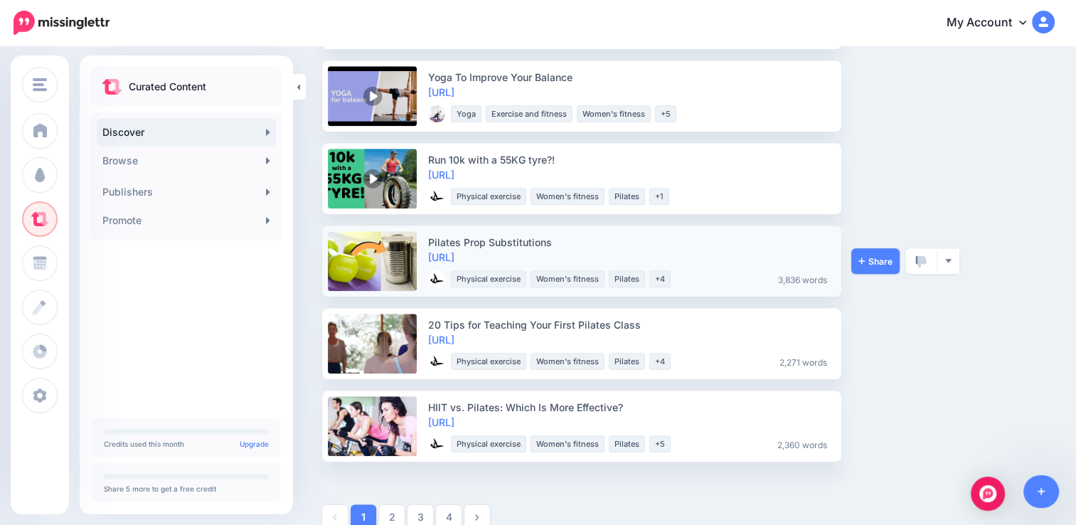
scroll to position [1556, 0]
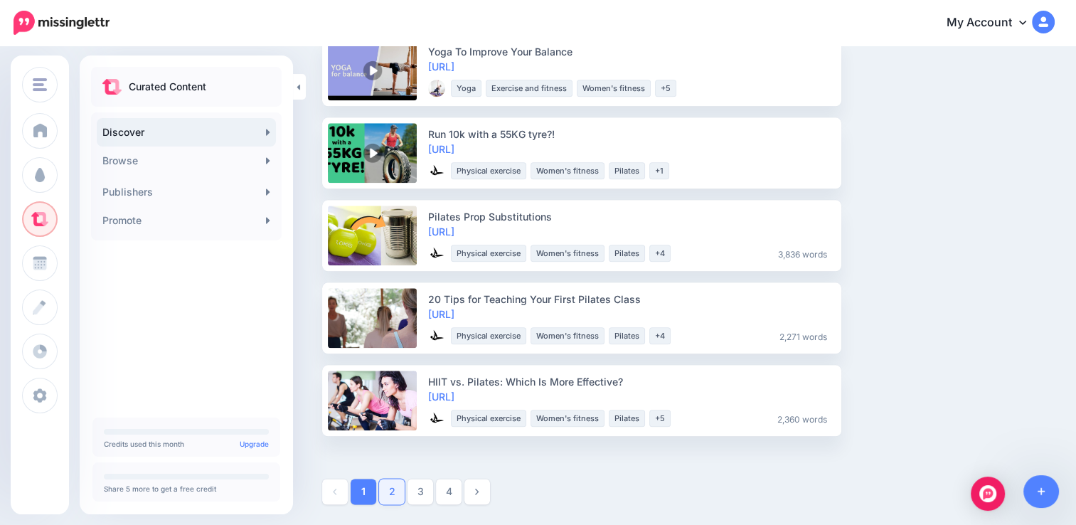
click at [385, 494] on link "2" at bounding box center [392, 492] width 26 height 26
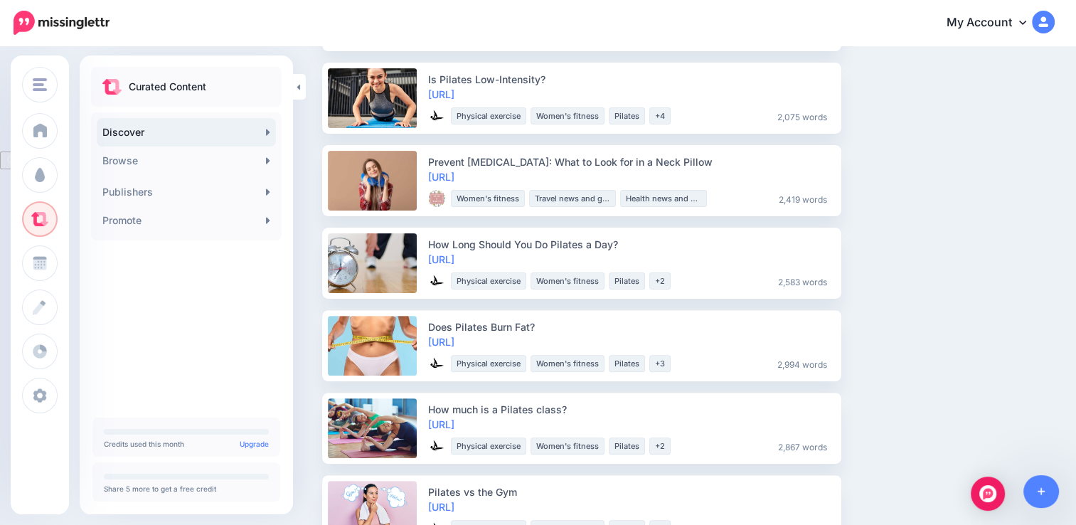
scroll to position [373, 0]
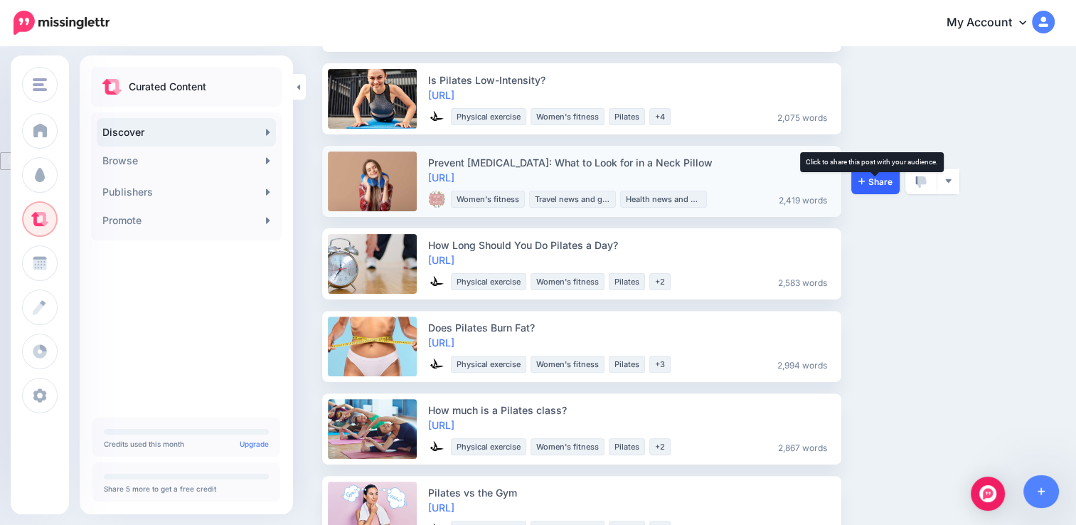
click at [873, 177] on span "Share" at bounding box center [875, 181] width 34 height 9
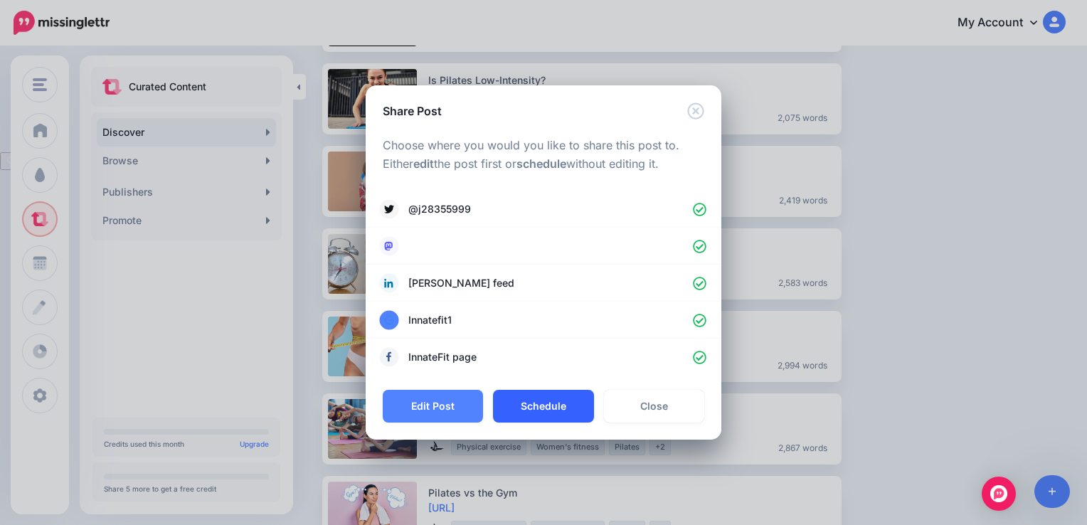
click at [546, 405] on button "Schedule" at bounding box center [543, 406] width 100 height 33
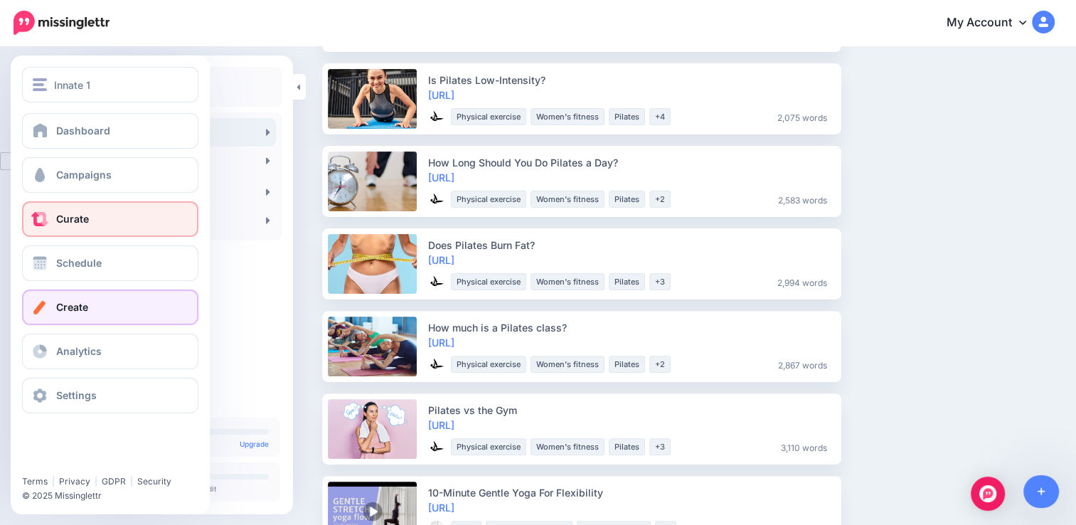
click at [48, 311] on span at bounding box center [40, 307] width 18 height 14
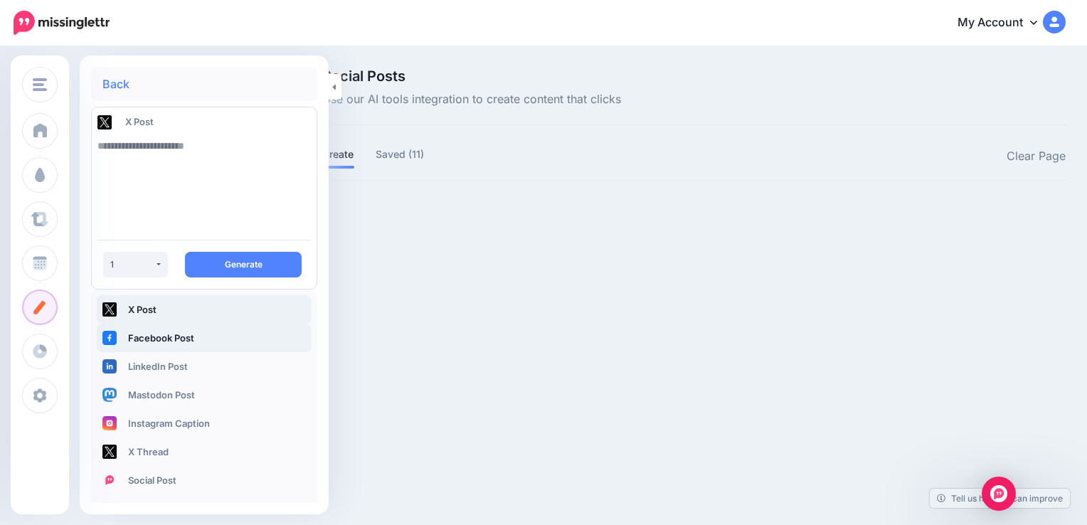
click at [144, 340] on link "Facebook Post" at bounding box center [204, 338] width 215 height 28
click at [124, 146] on textarea at bounding box center [203, 180] width 213 height 97
paste textarea "**********"
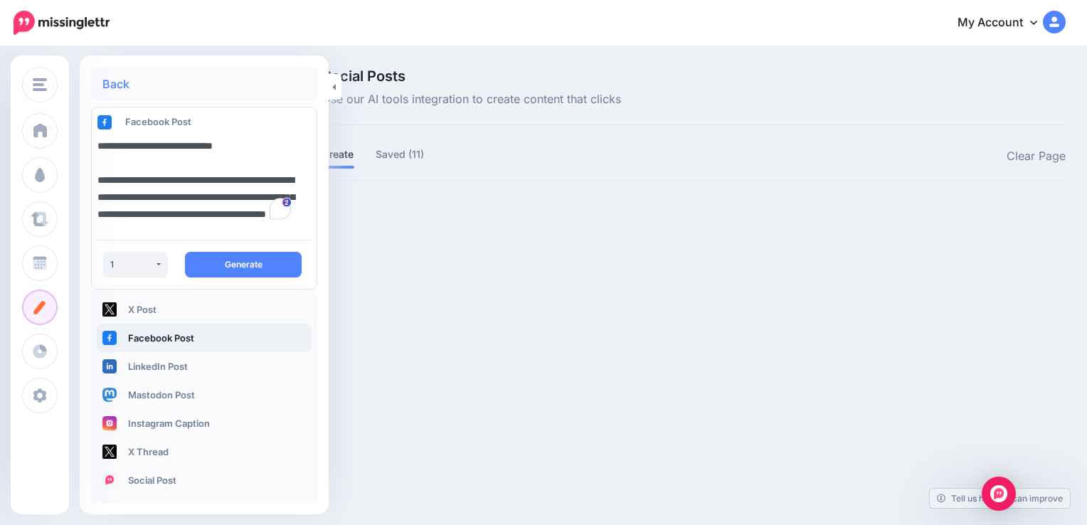
scroll to position [350, 0]
paste textarea "**********"
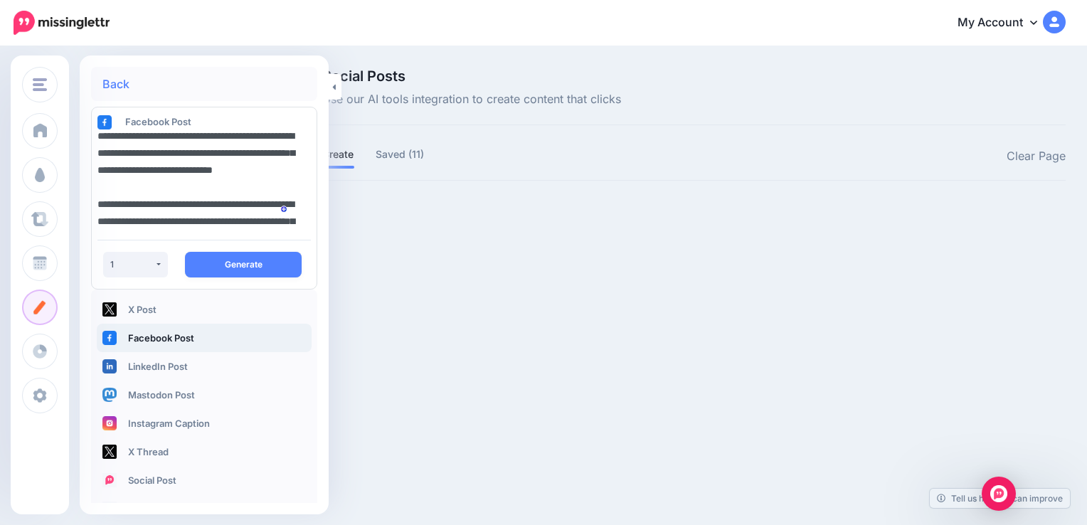
scroll to position [0, 0]
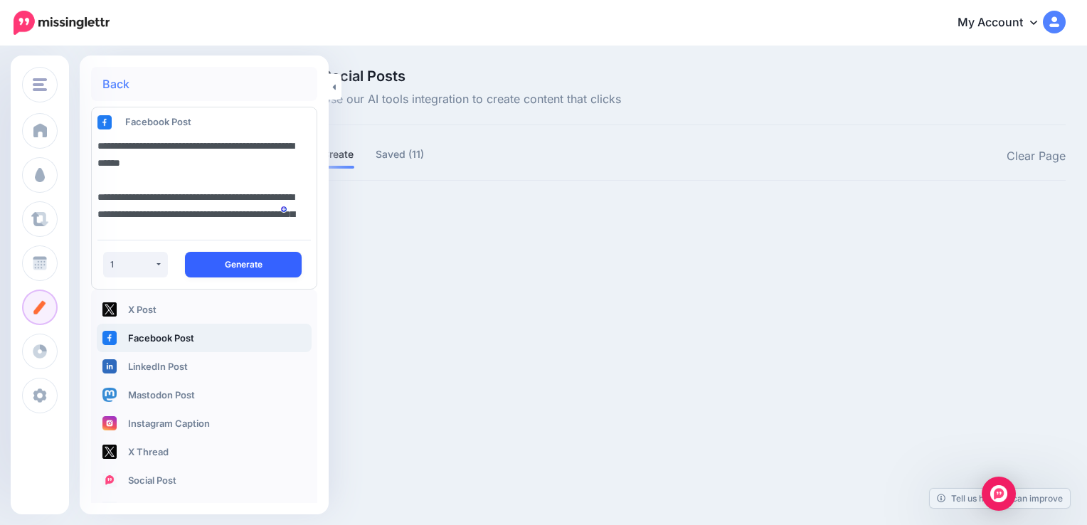
type textarea "**********"
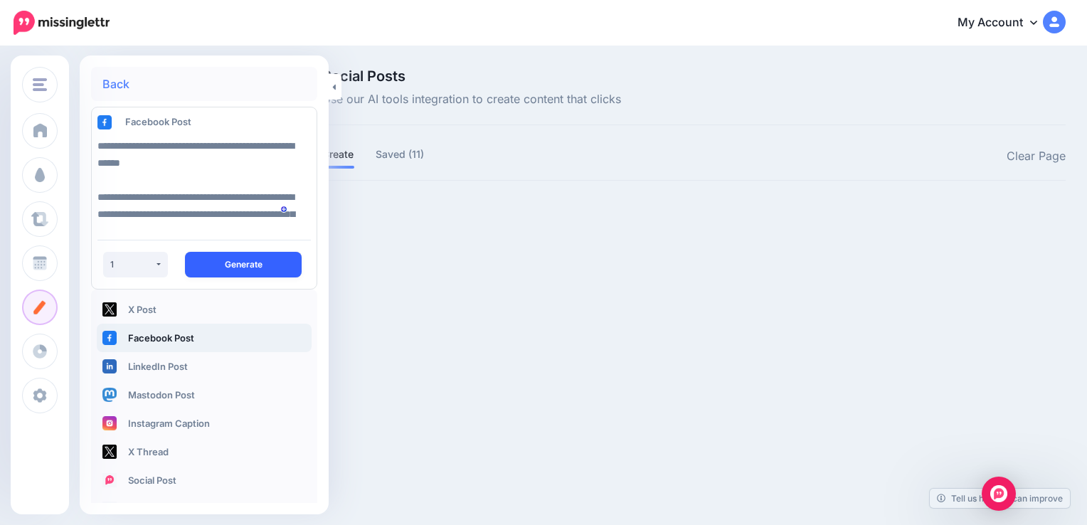
click at [261, 265] on button "Generate" at bounding box center [243, 265] width 117 height 26
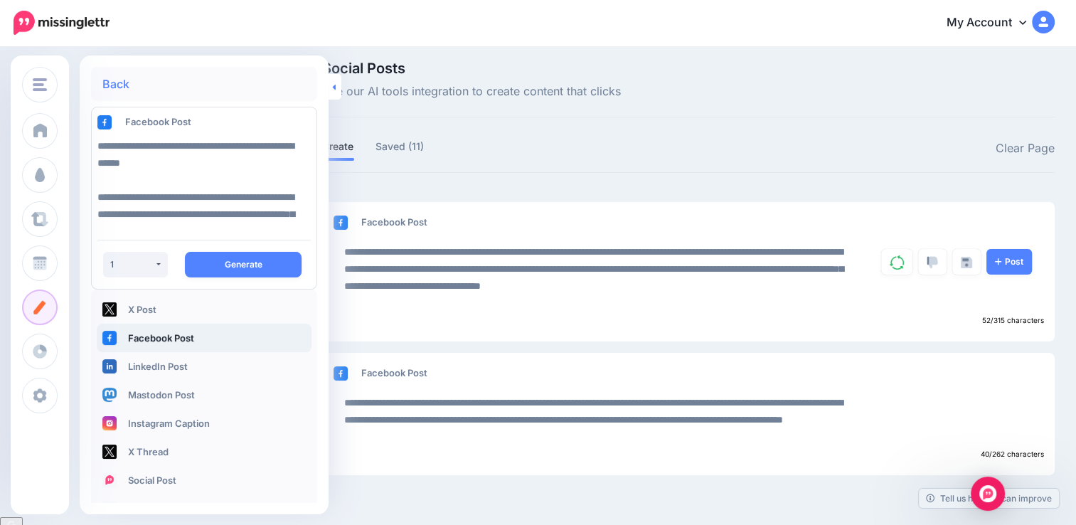
click at [331, 85] on link at bounding box center [335, 87] width 13 height 26
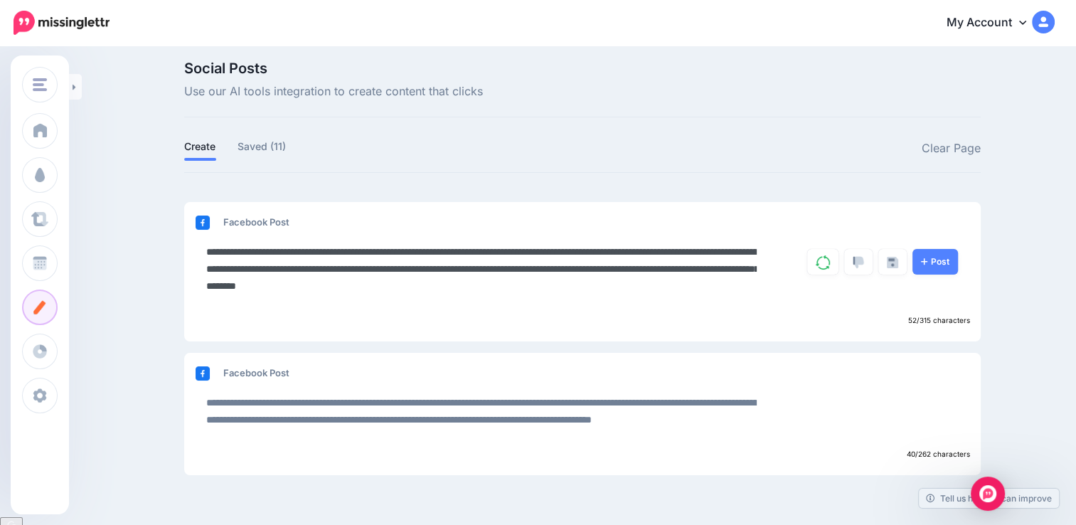
click at [652, 282] on textarea "**********" at bounding box center [481, 277] width 550 height 68
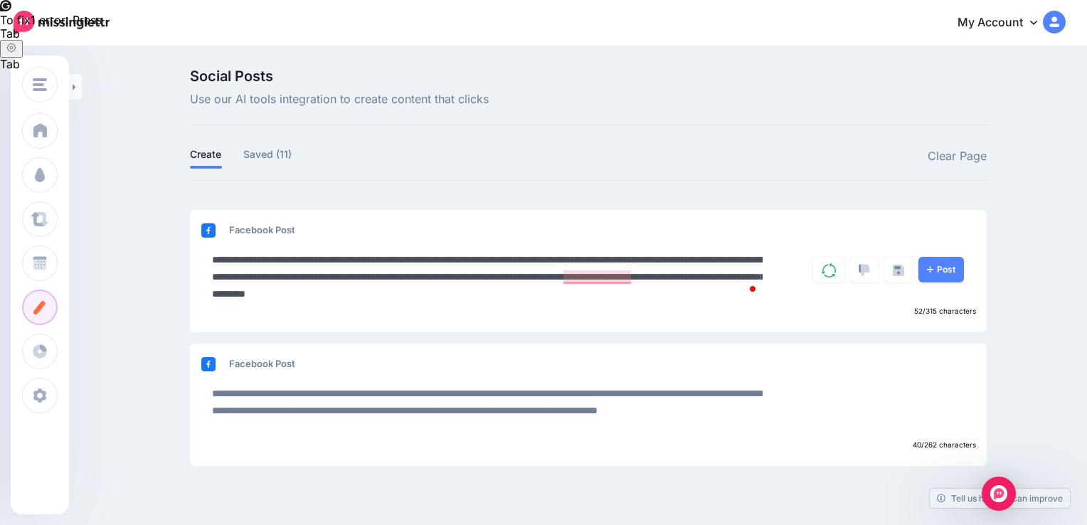
paste textarea "**********"
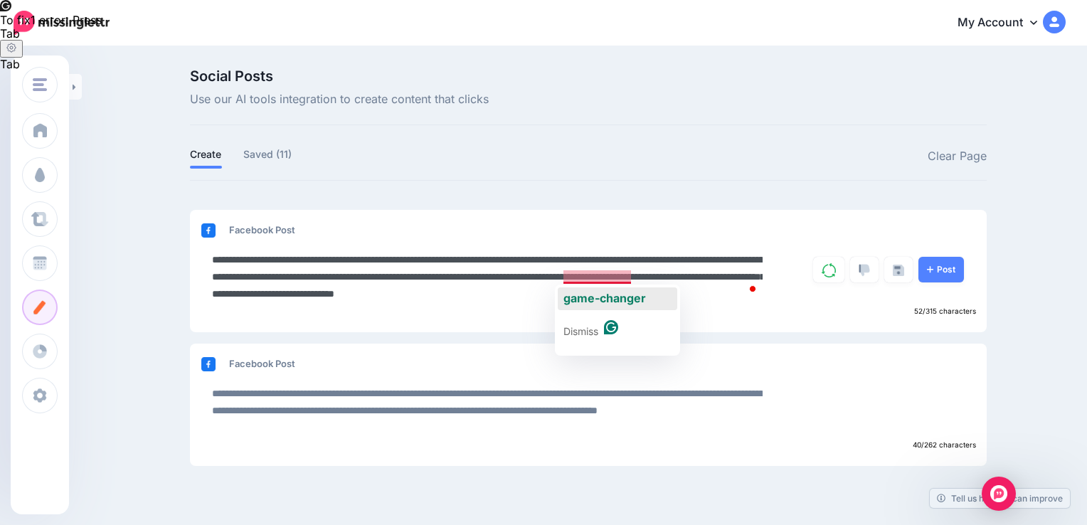
click at [585, 292] on span "game-changer" at bounding box center [604, 298] width 82 height 14
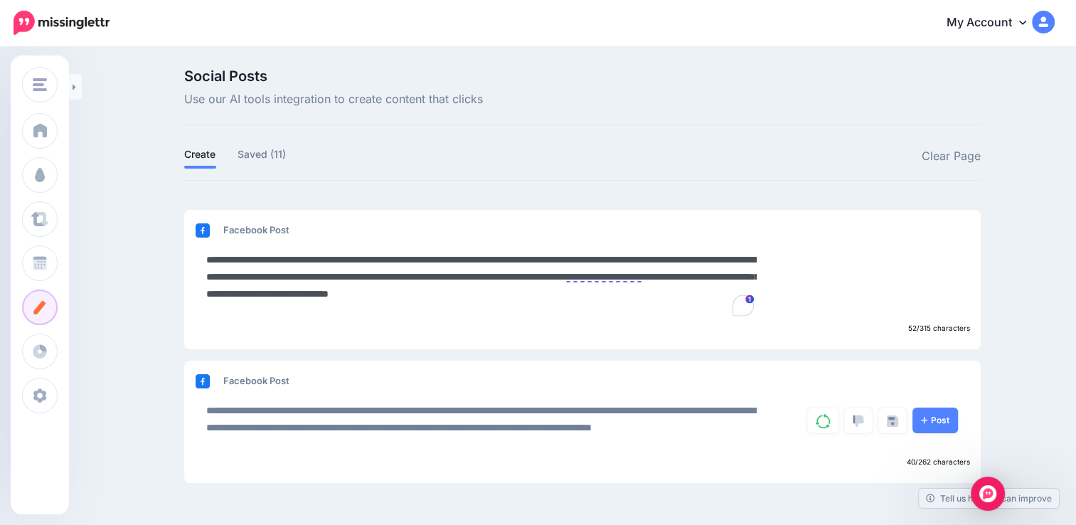
type textarea "**********"
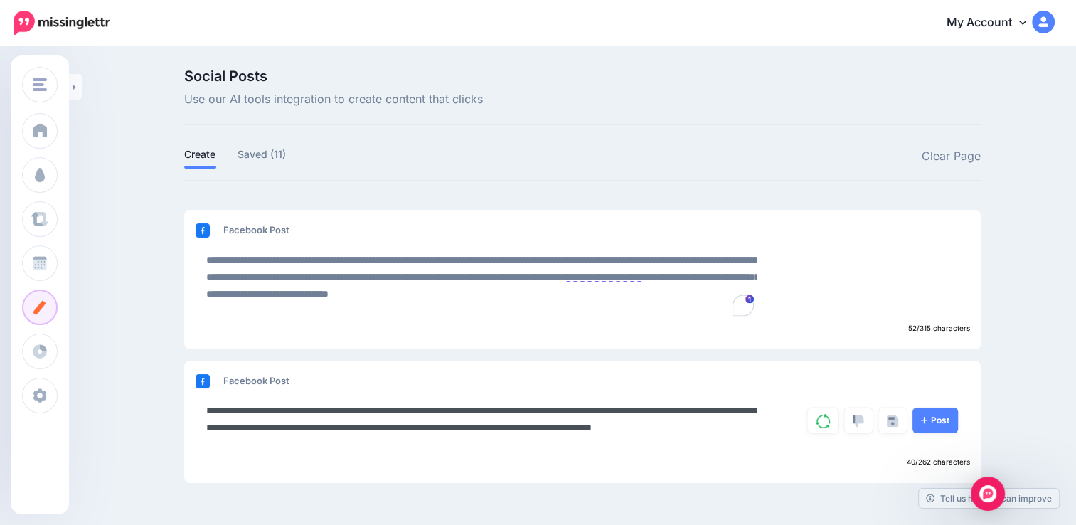
click at [393, 444] on textarea "**********" at bounding box center [481, 427] width 550 height 51
paste textarea "**********"
type textarea "**********"
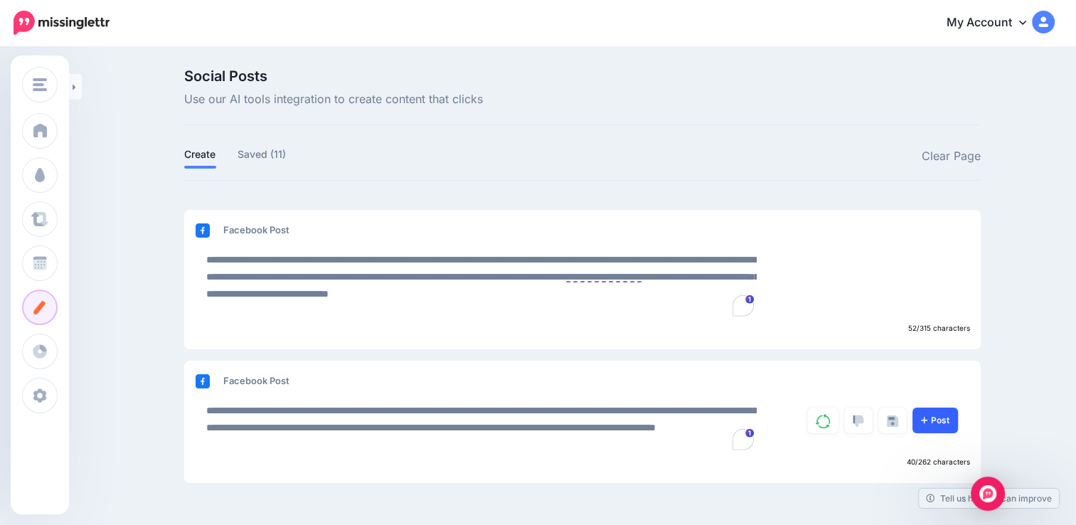
click at [939, 422] on link "Post" at bounding box center [935, 420] width 46 height 26
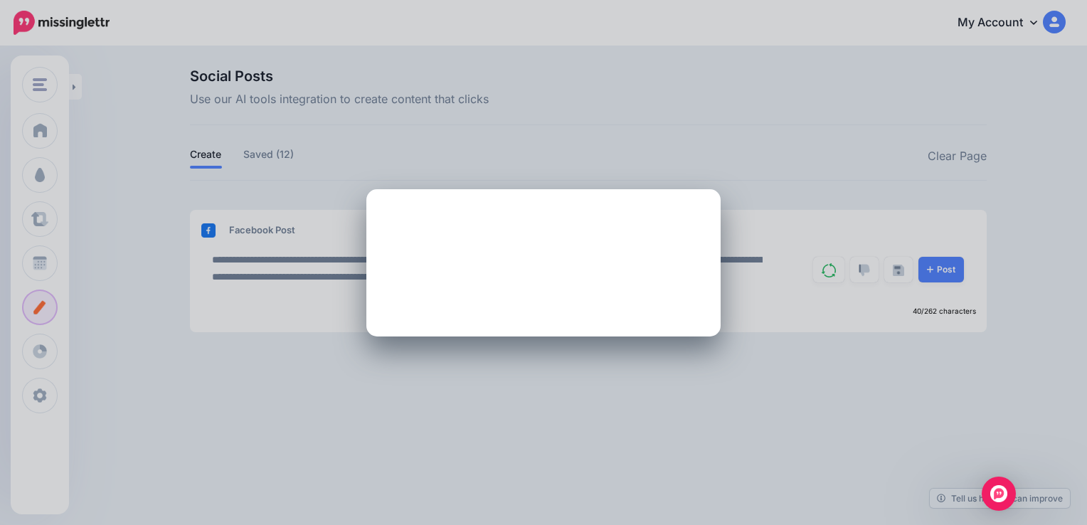
type textarea "**********"
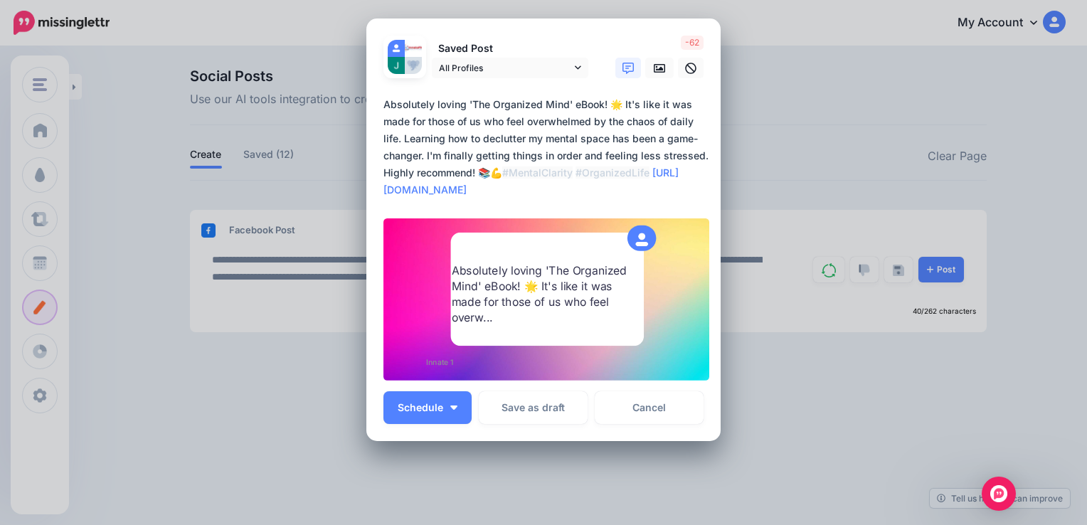
scroll to position [31, 0]
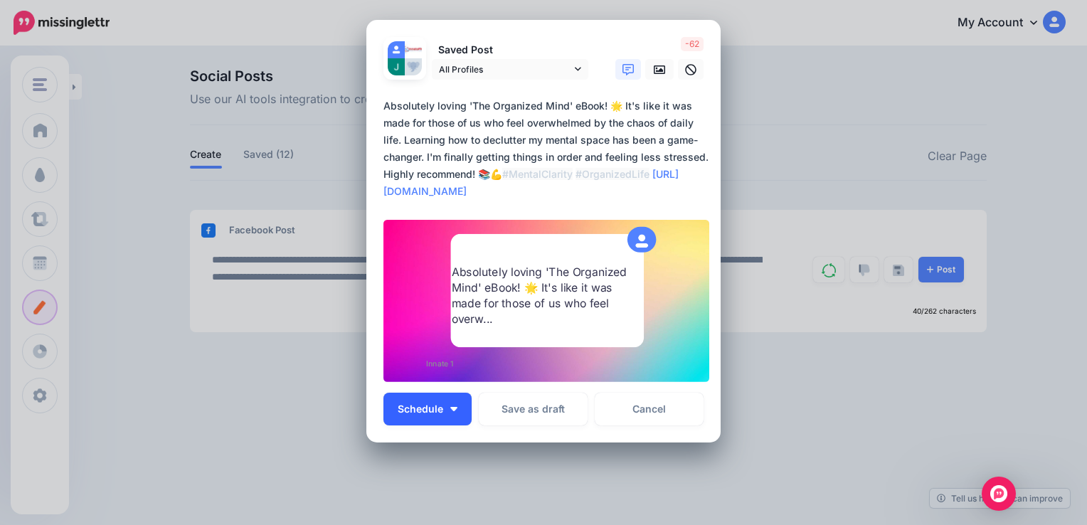
click at [450, 407] on img "button" at bounding box center [453, 409] width 7 height 4
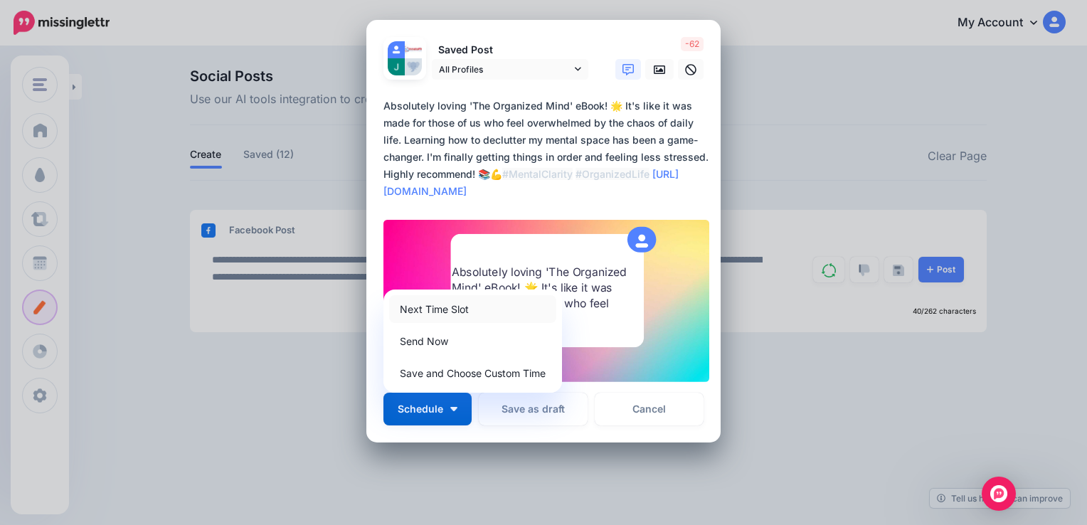
click at [432, 302] on link "Next Time Slot" at bounding box center [472, 309] width 167 height 28
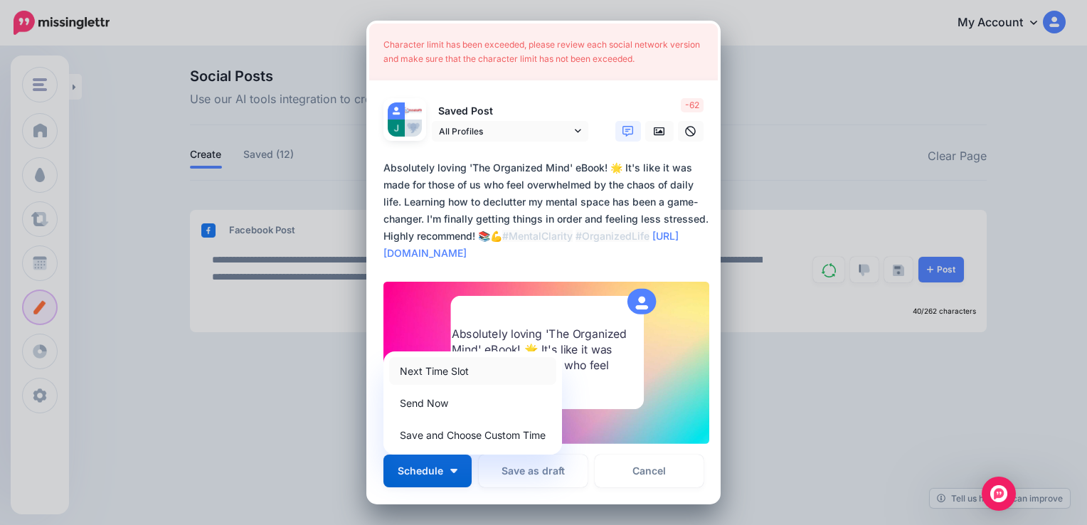
scroll to position [60, 0]
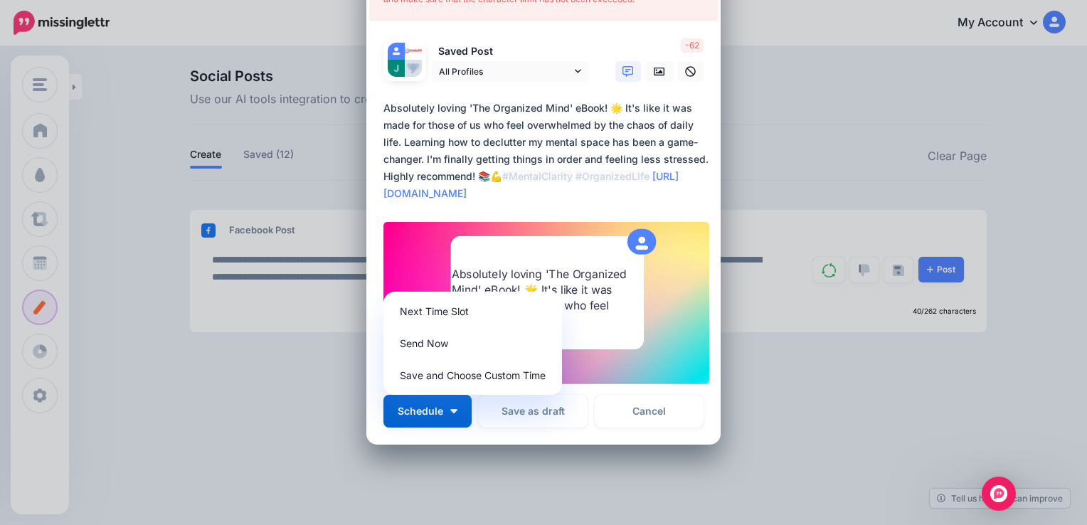
click at [466, 431] on div "Loading Character limit has been exceeded, please review each social network ve…" at bounding box center [543, 203] width 354 height 484
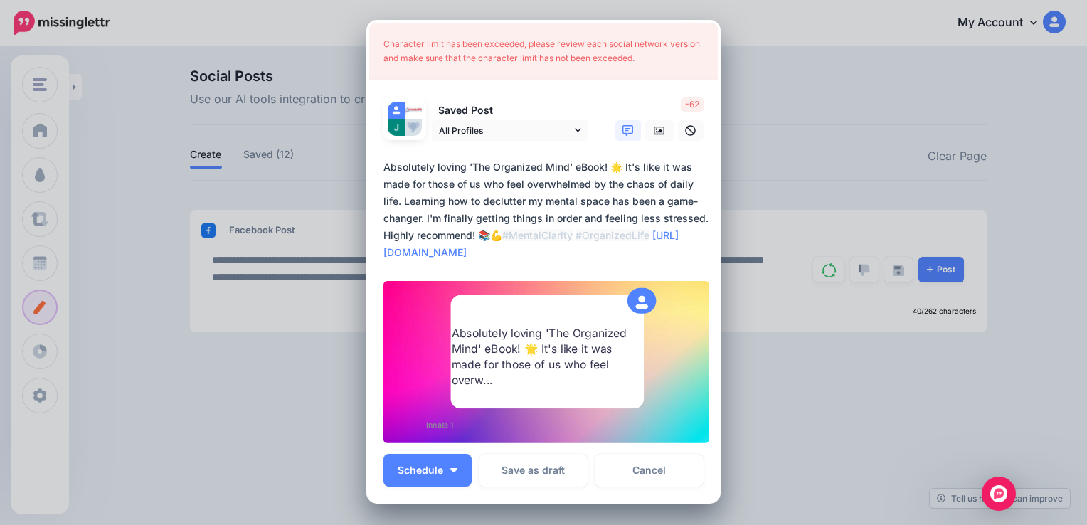
scroll to position [0, 0]
click at [625, 134] on icon at bounding box center [627, 131] width 11 height 11
click at [575, 128] on icon at bounding box center [578, 131] width 6 height 10
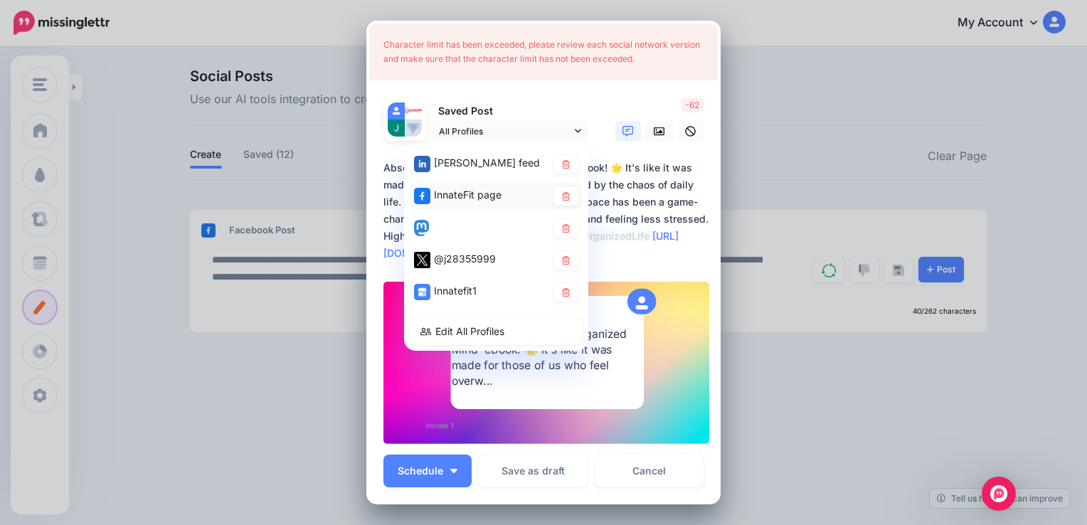
click at [449, 192] on span "InnateFit page" at bounding box center [468, 194] width 68 height 12
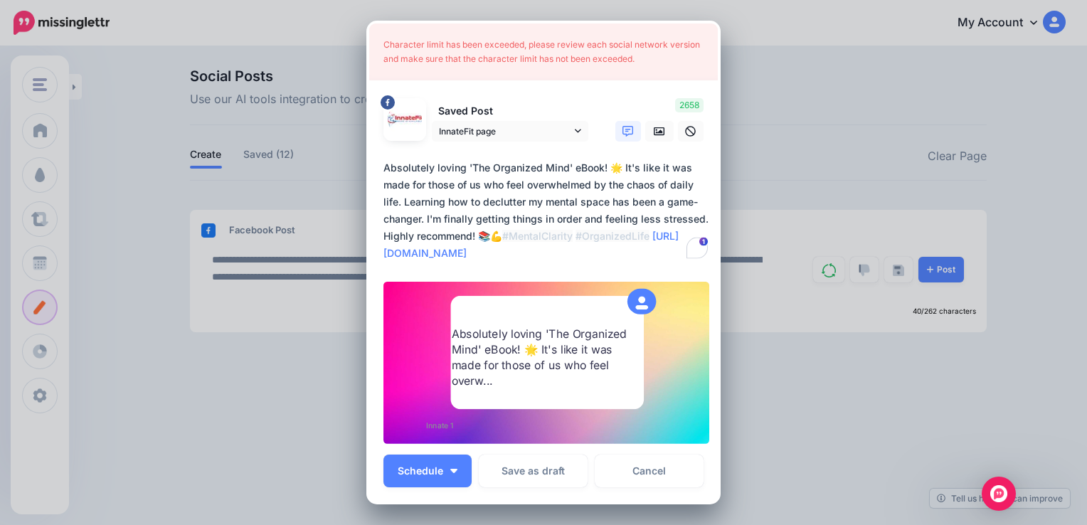
drag, startPoint x: 700, startPoint y: 213, endPoint x: 397, endPoint y: 204, distance: 303.1
click at [397, 204] on textarea "**********" at bounding box center [546, 210] width 327 height 102
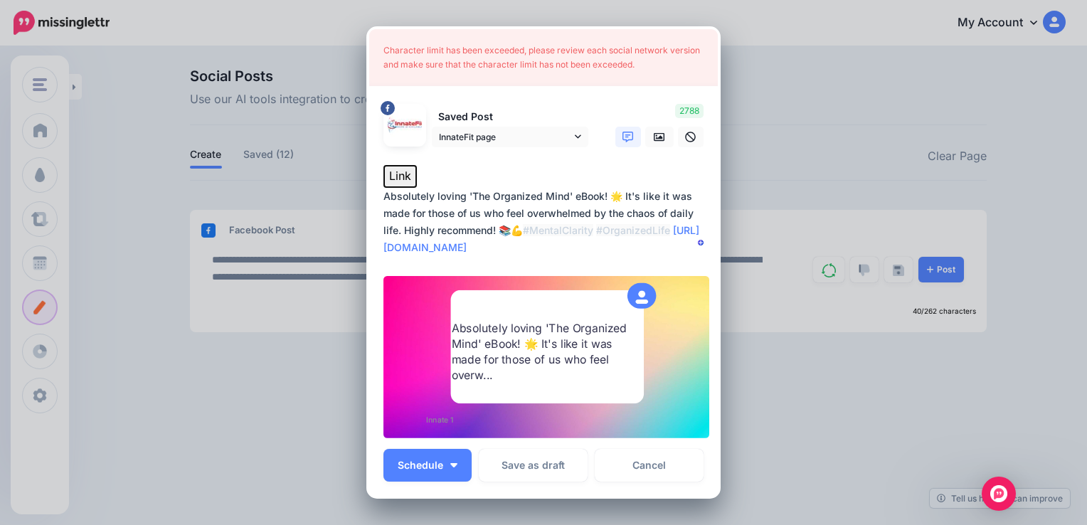
click at [385, 176] on button "Link" at bounding box center [399, 176] width 33 height 23
drag, startPoint x: 687, startPoint y: 213, endPoint x: 372, endPoint y: 220, distance: 315.1
click at [372, 220] on div "Loading Character limit has been exceeded, please review each social network ve…" at bounding box center [543, 262] width 354 height 472
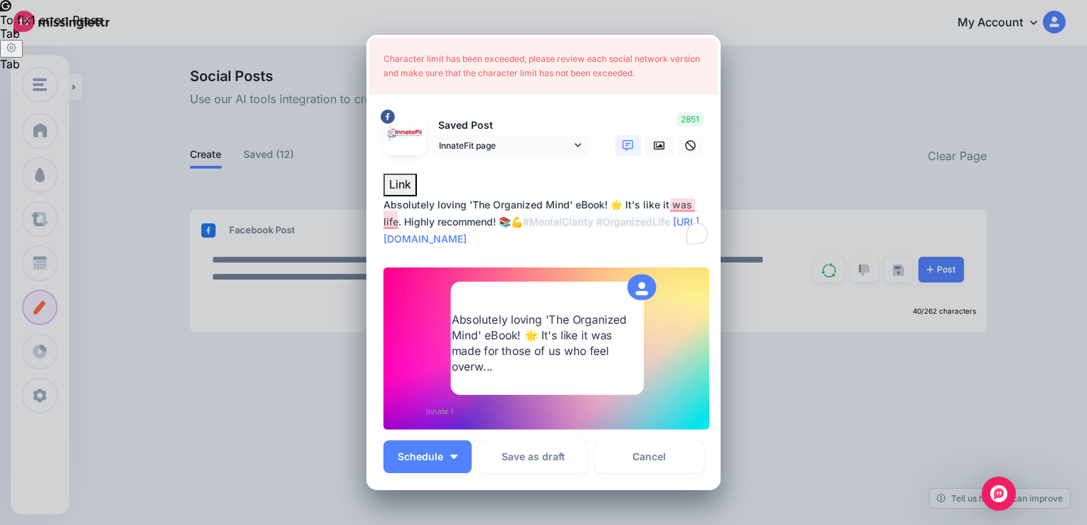
click at [396, 223] on textarea "**********" at bounding box center [546, 221] width 327 height 51
click at [647, 149] on link at bounding box center [659, 145] width 28 height 21
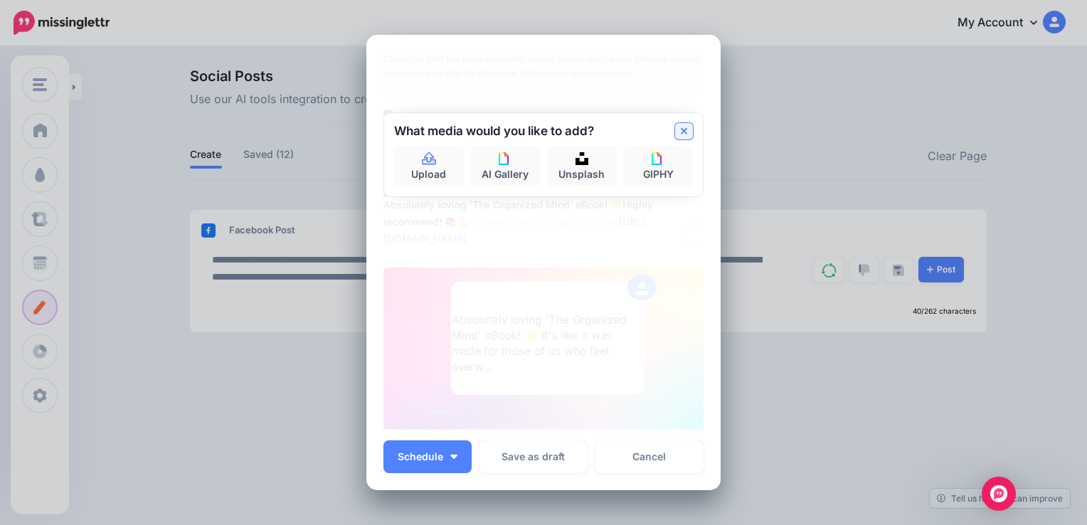
click at [681, 128] on icon at bounding box center [684, 131] width 7 height 11
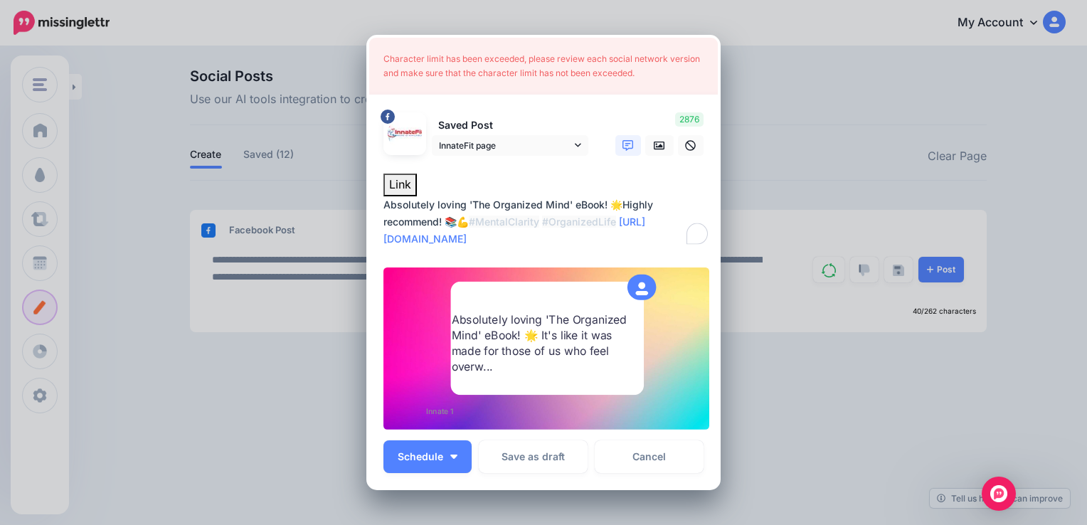
click at [461, 209] on textarea "**********" at bounding box center [546, 221] width 327 height 51
click at [461, 202] on textarea "**********" at bounding box center [546, 221] width 327 height 51
click at [586, 245] on textarea "**********" at bounding box center [546, 221] width 327 height 51
click at [451, 454] on img "button" at bounding box center [453, 456] width 7 height 4
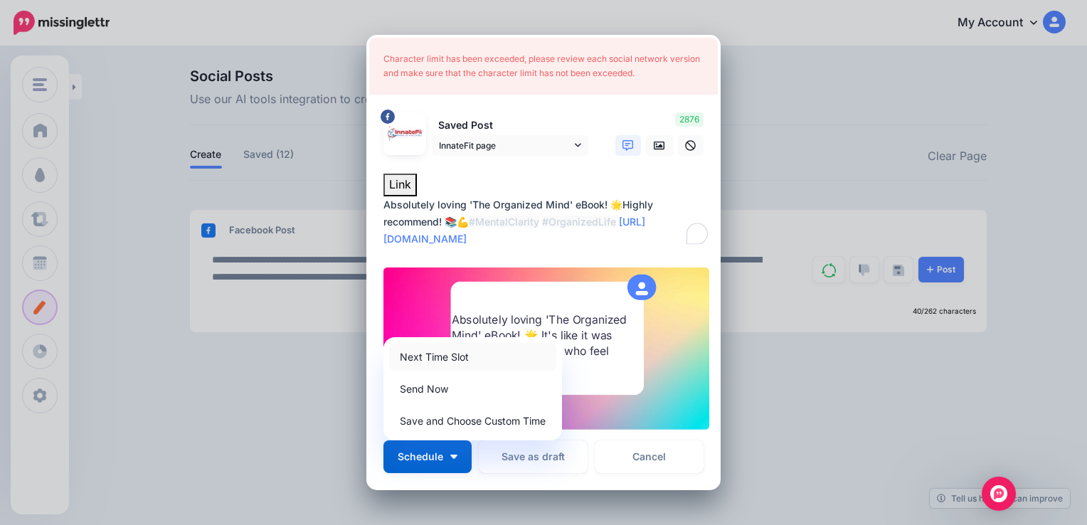
click at [439, 357] on link "Next Time Slot" at bounding box center [472, 357] width 167 height 28
click at [448, 352] on link "Next Time Slot" at bounding box center [472, 357] width 167 height 28
click at [449, 351] on link "Next Time Slot" at bounding box center [472, 357] width 167 height 28
click at [438, 382] on link "Send Now" at bounding box center [472, 389] width 167 height 28
click at [508, 255] on form "Saved Post InnateFit page Joseph Battle feed" at bounding box center [543, 271] width 320 height 318
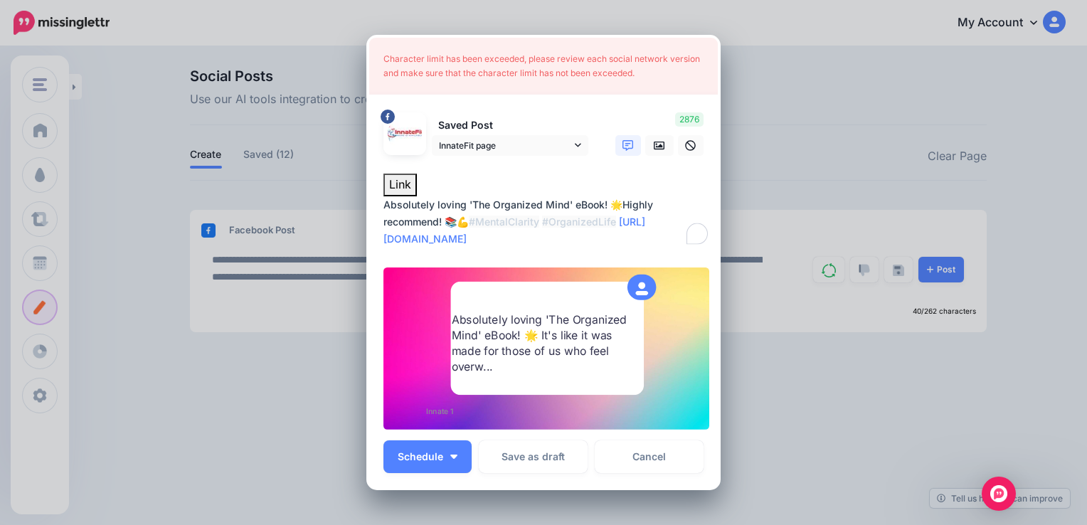
click at [621, 223] on textarea "**********" at bounding box center [546, 221] width 327 height 51
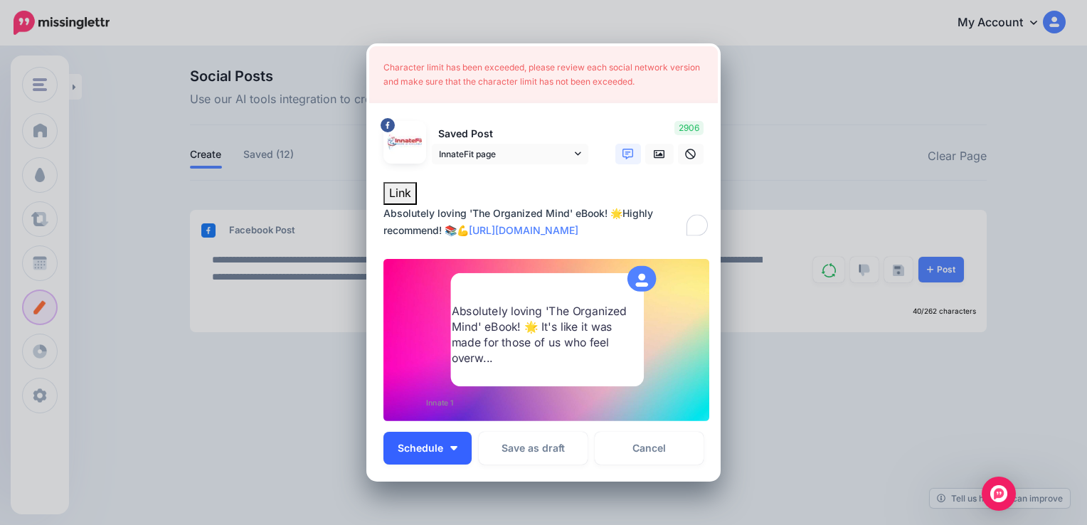
click at [430, 448] on span "Schedule" at bounding box center [421, 448] width 46 height 10
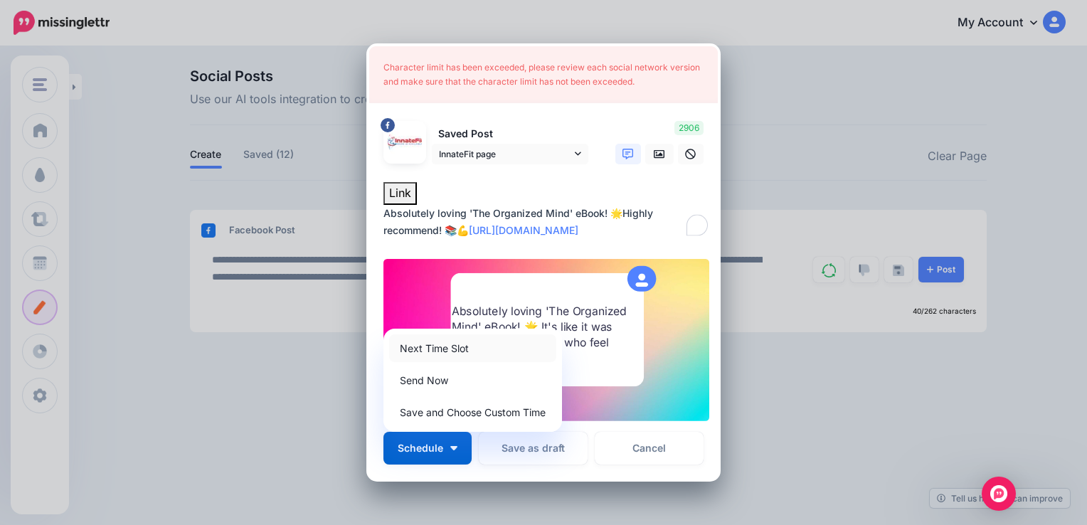
click at [437, 348] on link "Next Time Slot" at bounding box center [472, 348] width 167 height 28
click at [438, 345] on link "Next Time Slot" at bounding box center [472, 348] width 167 height 28
click at [575, 157] on icon at bounding box center [578, 154] width 6 height 10
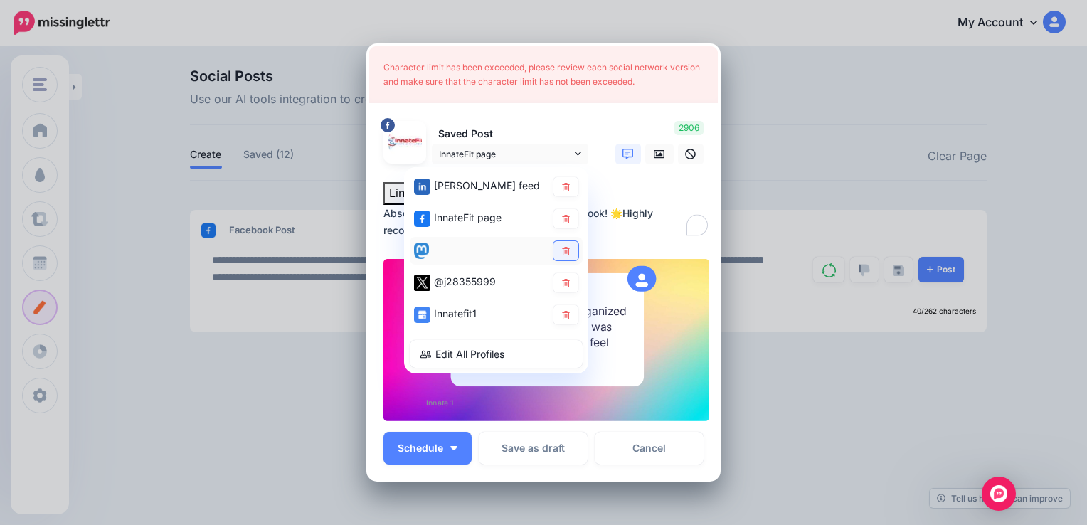
click at [554, 241] on link at bounding box center [565, 250] width 25 height 19
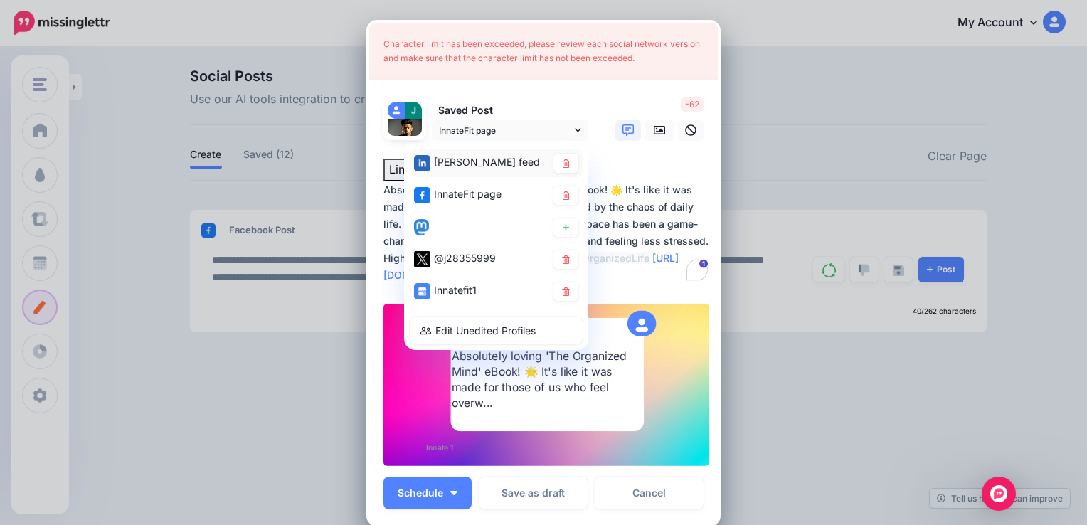
click at [503, 158] on span "[PERSON_NAME] feed" at bounding box center [487, 162] width 106 height 12
type textarea "**********"
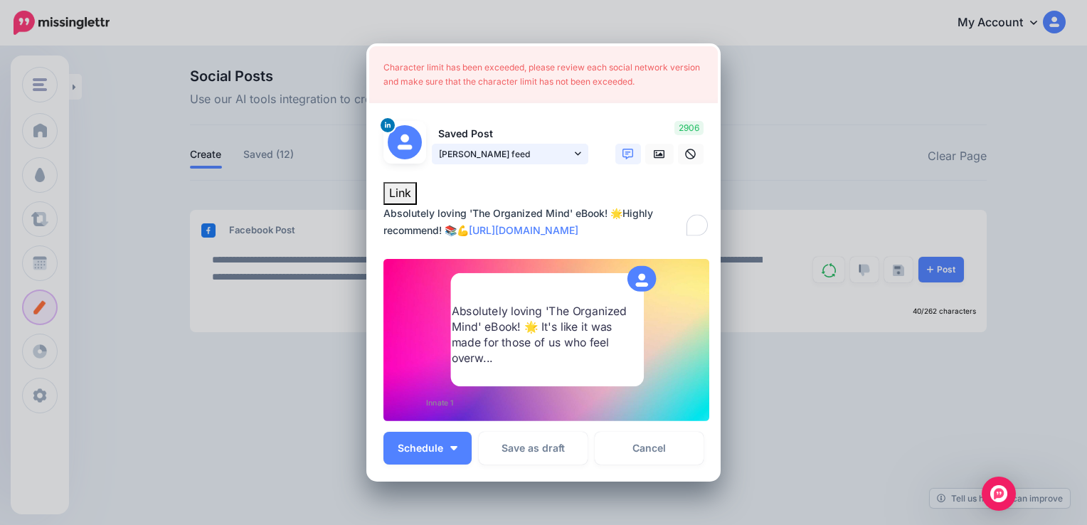
click at [511, 154] on span "[PERSON_NAME] feed" at bounding box center [505, 153] width 132 height 15
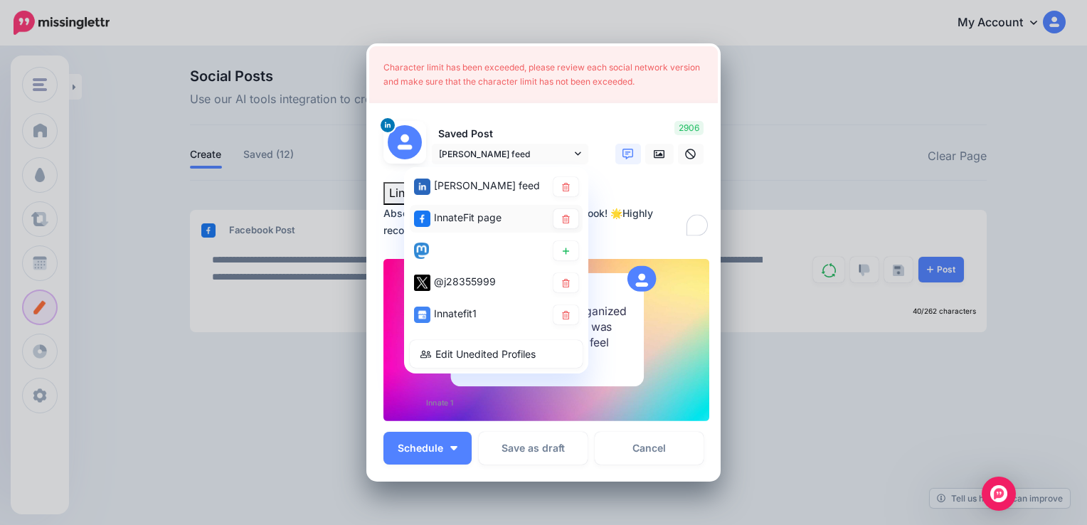
click at [475, 216] on span "InnateFit page" at bounding box center [468, 217] width 68 height 12
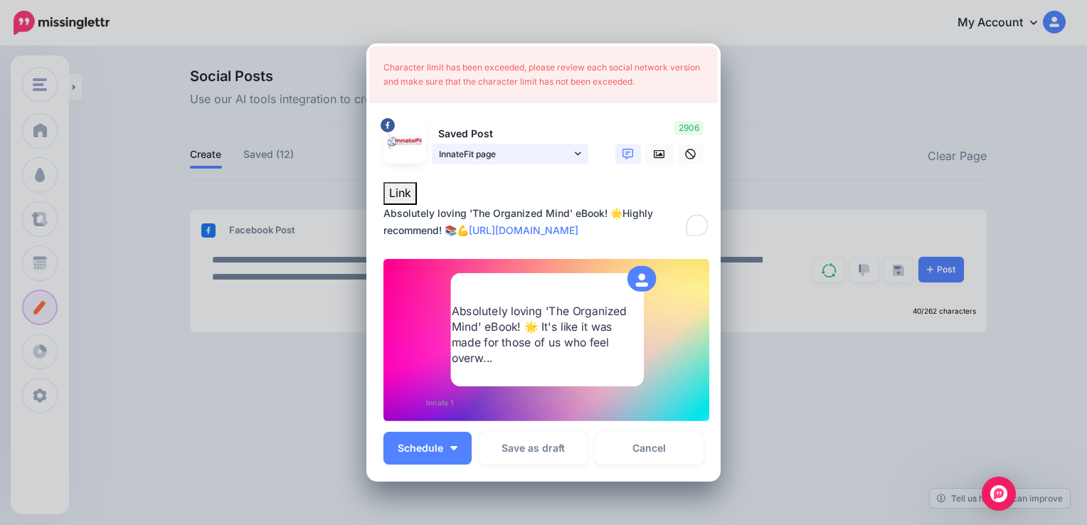
click at [499, 158] on span "InnateFit page" at bounding box center [505, 153] width 132 height 15
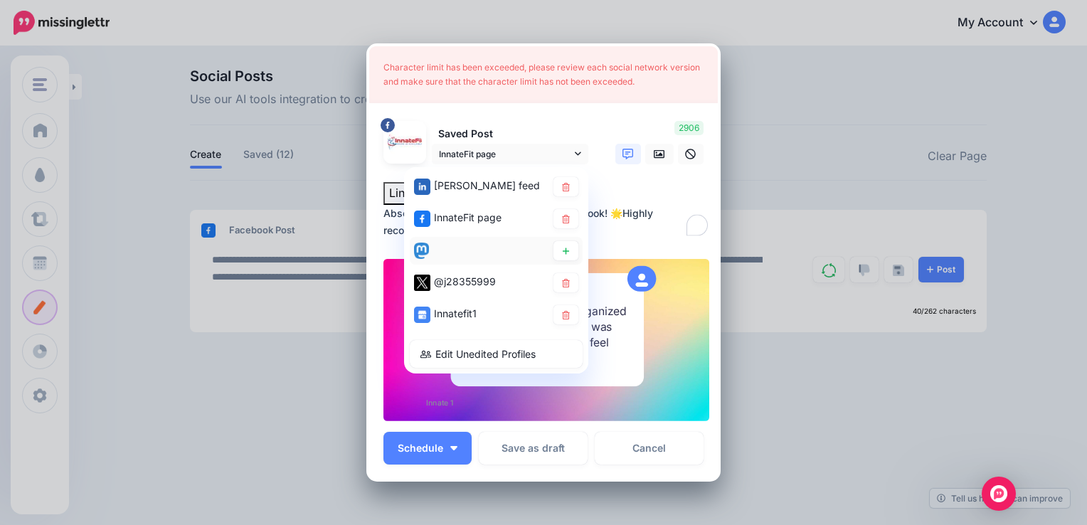
click at [488, 249] on div at bounding box center [480, 250] width 132 height 18
click at [553, 246] on link at bounding box center [565, 250] width 25 height 19
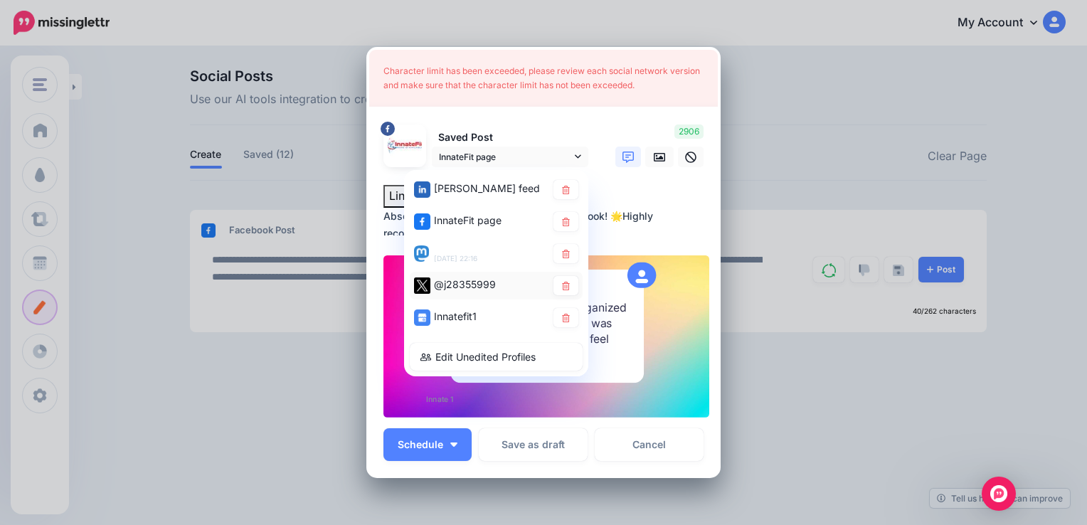
click at [517, 280] on div "@j28355999" at bounding box center [480, 285] width 132 height 18
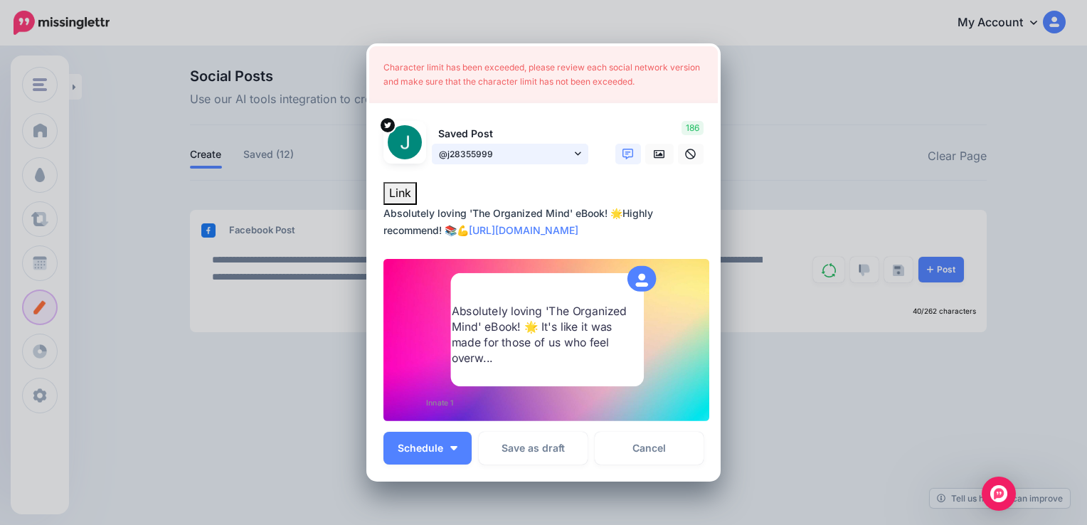
click at [533, 154] on span "@j28355999" at bounding box center [505, 153] width 132 height 15
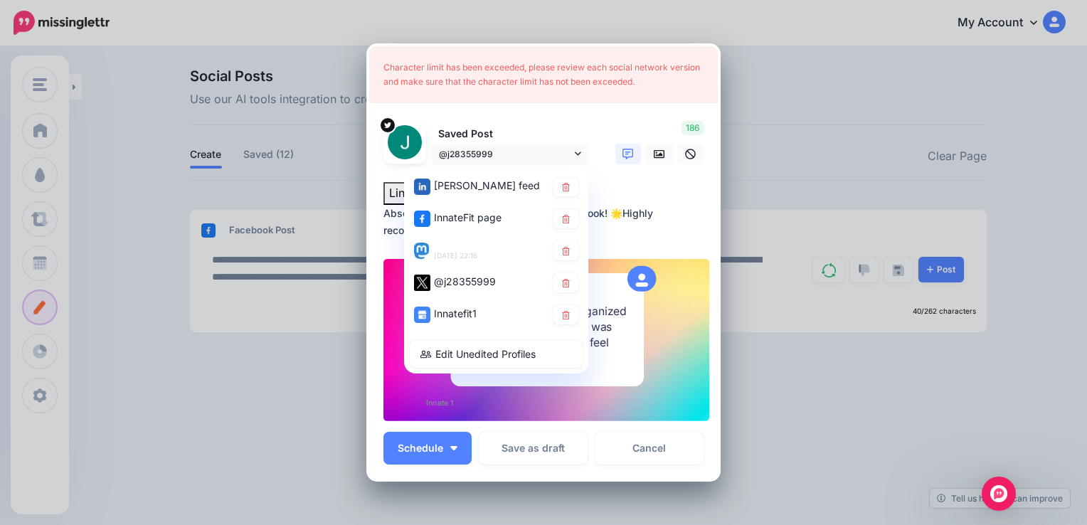
click at [522, 304] on div "Innatefit1" at bounding box center [496, 315] width 173 height 28
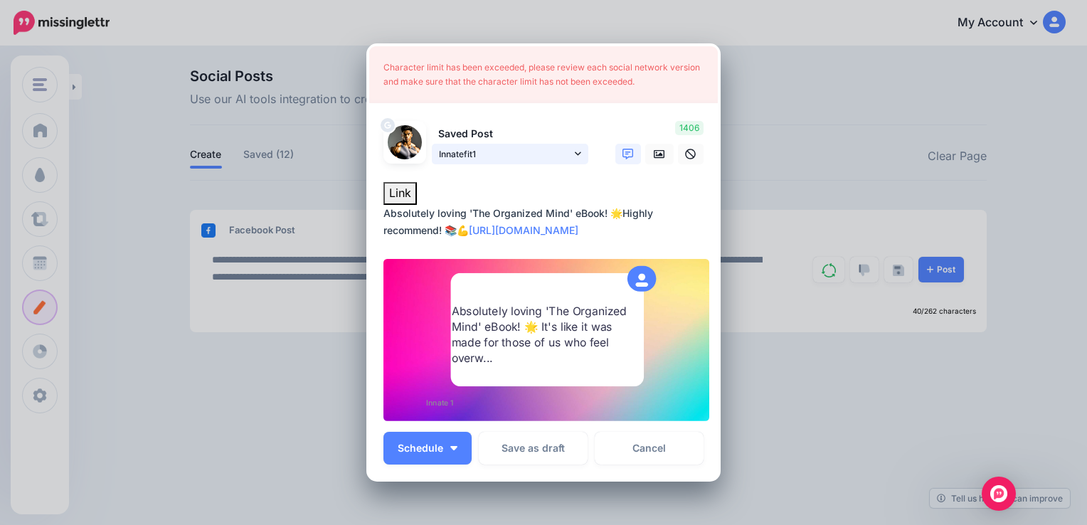
click at [567, 151] on link "Innatefit1" at bounding box center [510, 154] width 156 height 21
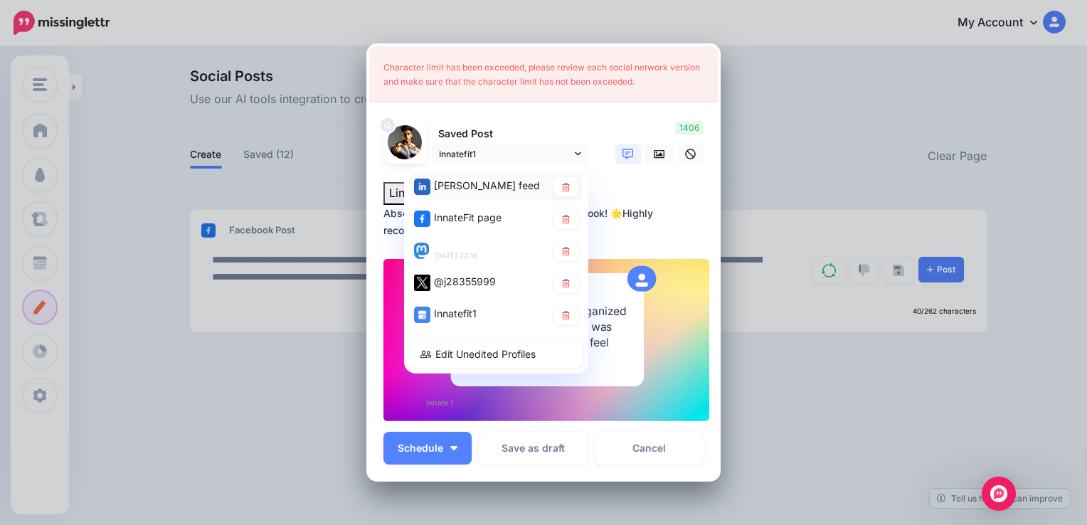
click at [523, 181] on div "[PERSON_NAME] feed" at bounding box center [480, 186] width 132 height 18
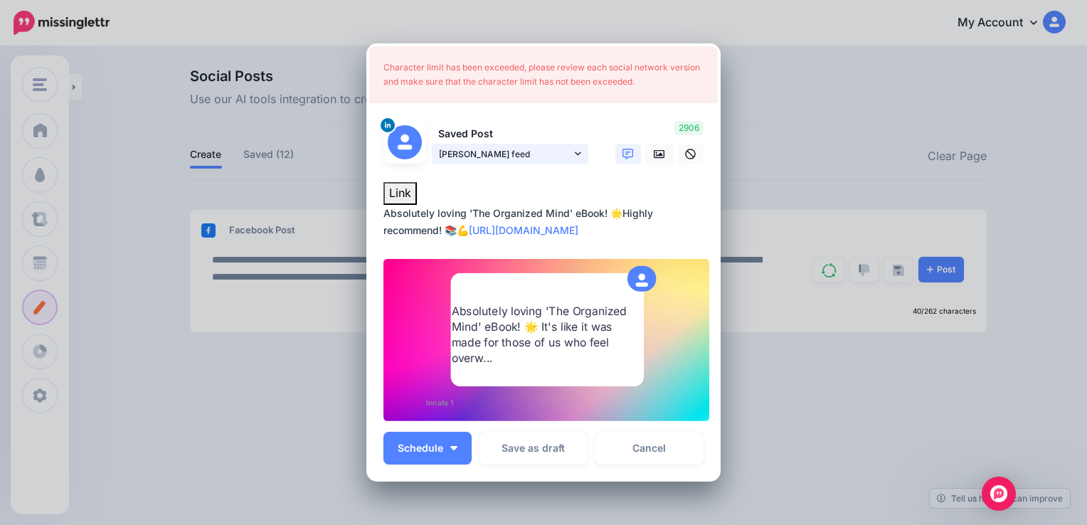
click at [549, 150] on span "[PERSON_NAME] feed" at bounding box center [505, 153] width 132 height 15
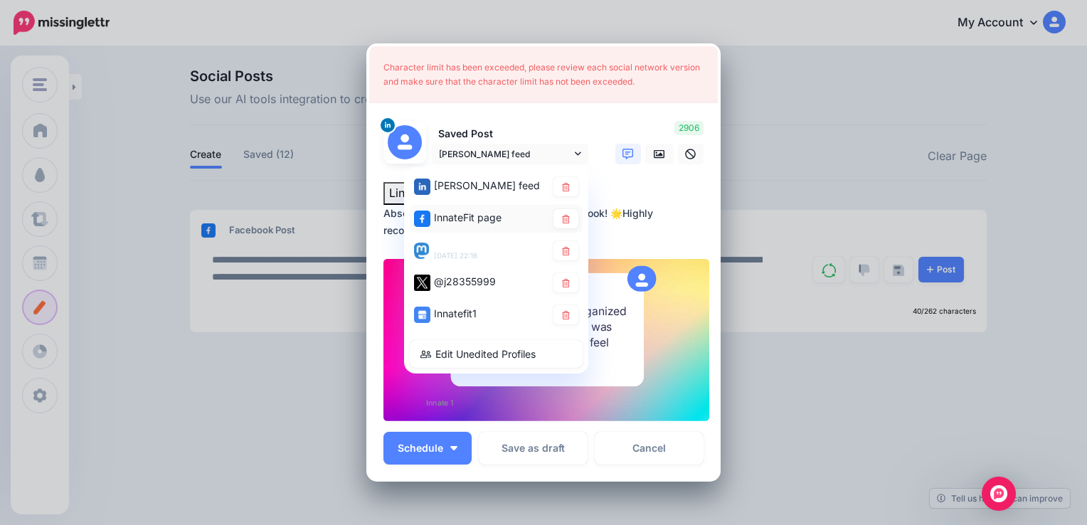
click at [476, 217] on span "InnateFit page" at bounding box center [468, 217] width 68 height 12
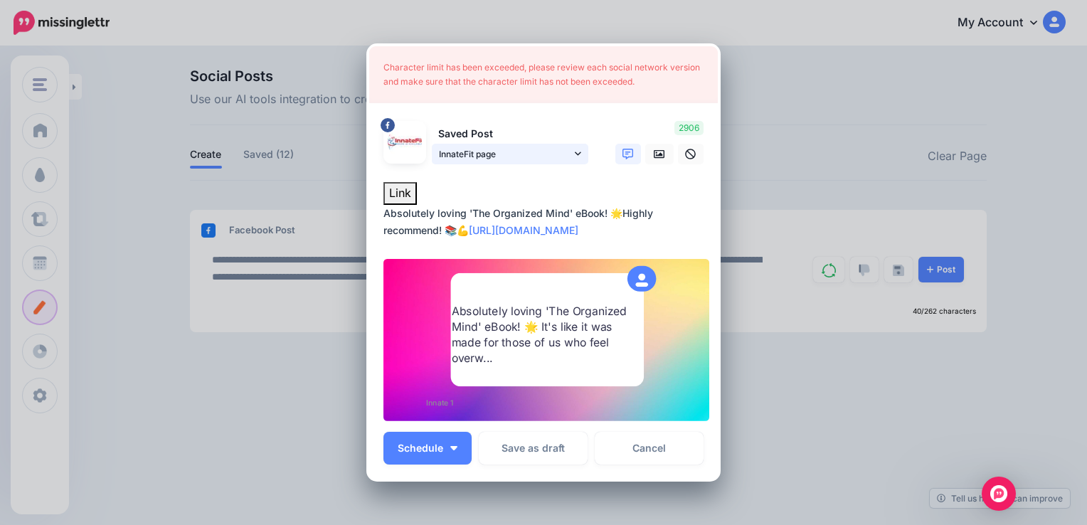
click at [517, 155] on span "InnateFit page" at bounding box center [505, 153] width 132 height 15
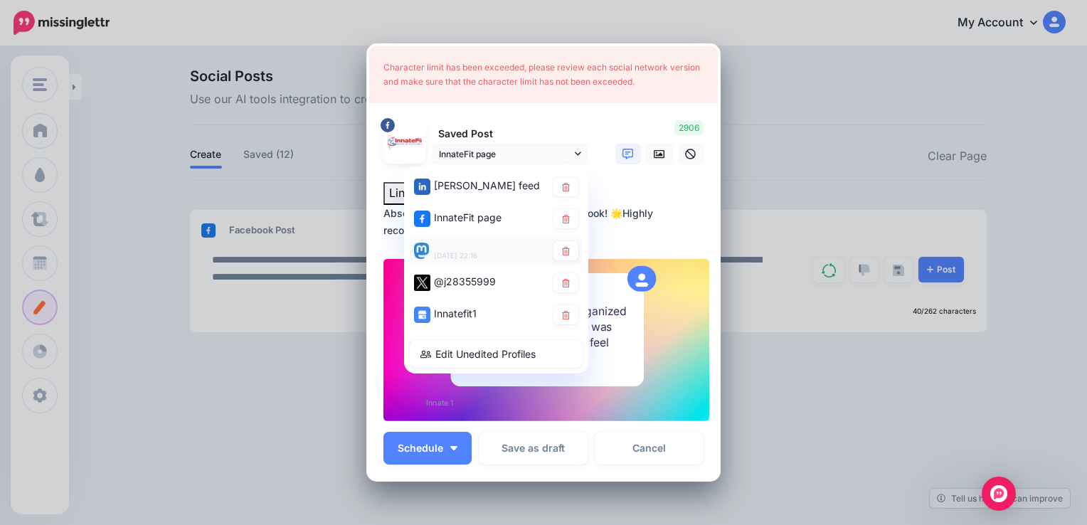
click at [481, 247] on div "[DATE] 22:16" at bounding box center [480, 250] width 132 height 18
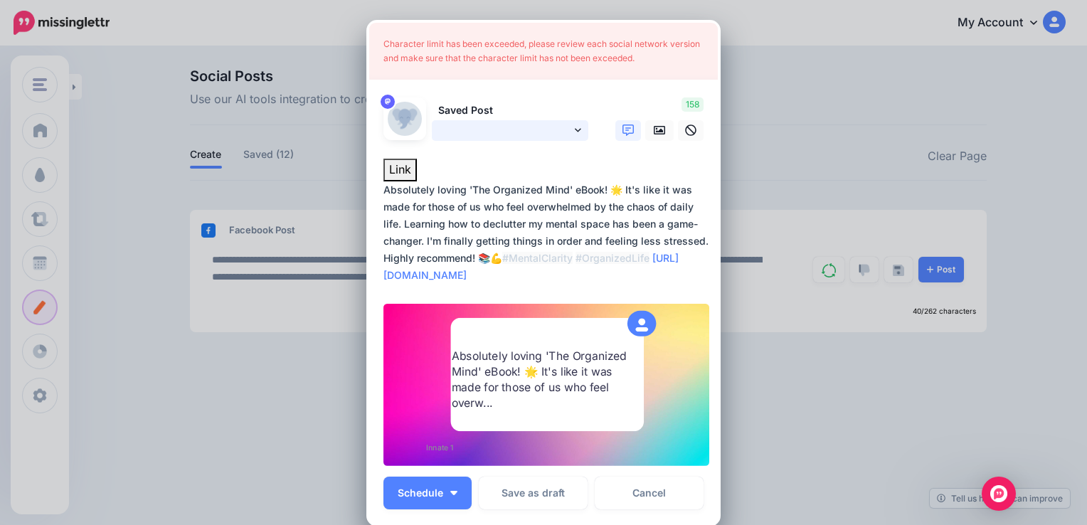
click at [521, 124] on link at bounding box center [510, 130] width 156 height 21
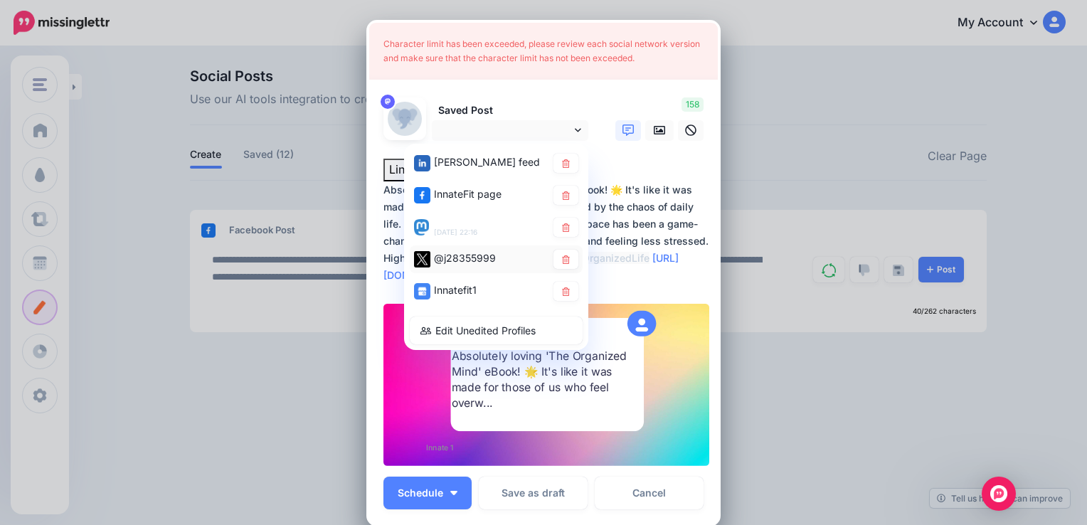
click at [494, 251] on div "@j28355999" at bounding box center [480, 259] width 132 height 18
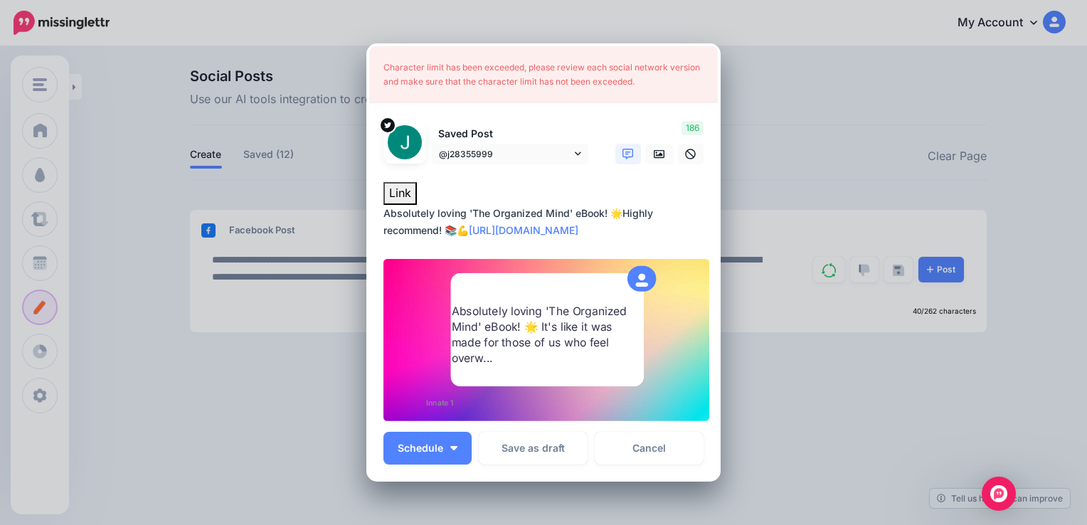
click at [467, 232] on textarea "**********" at bounding box center [546, 222] width 327 height 34
click at [617, 212] on textarea "**********" at bounding box center [546, 222] width 327 height 34
click at [464, 218] on textarea "**********" at bounding box center [546, 222] width 327 height 34
type textarea "**********"
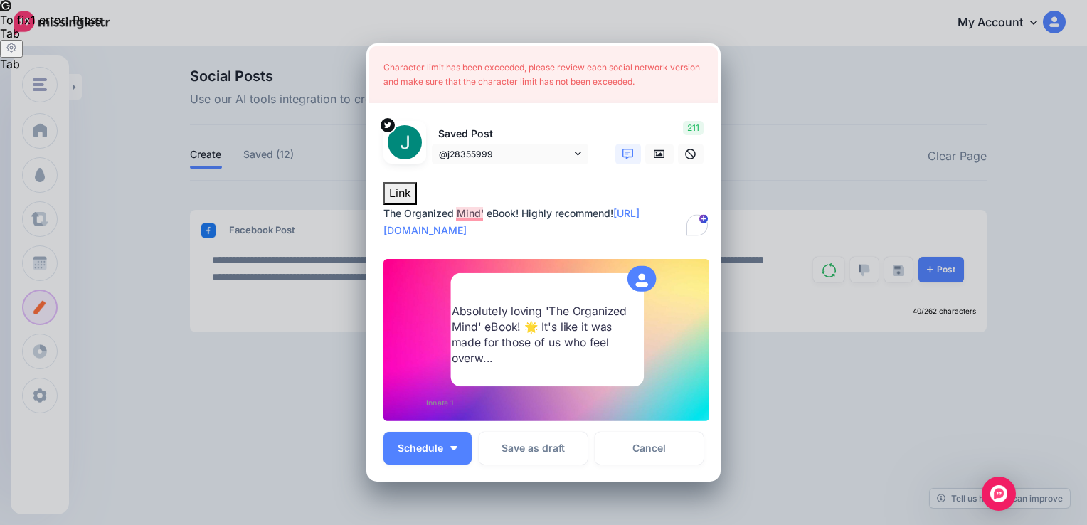
click at [478, 215] on textarea "**********" at bounding box center [546, 222] width 327 height 34
click at [565, 151] on span "@j28355999" at bounding box center [505, 153] width 132 height 15
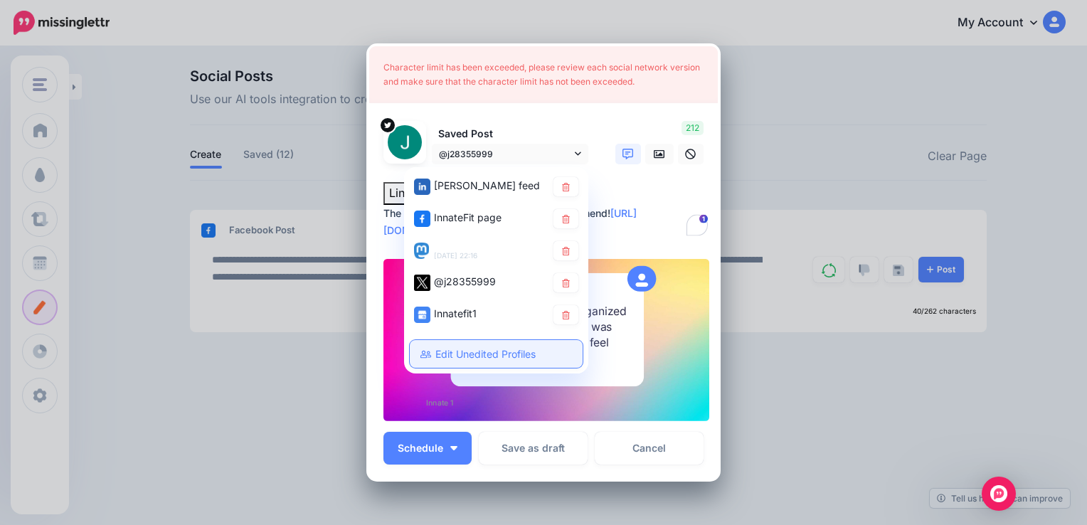
click at [496, 348] on link "Edit Unedited Profiles" at bounding box center [496, 354] width 173 height 28
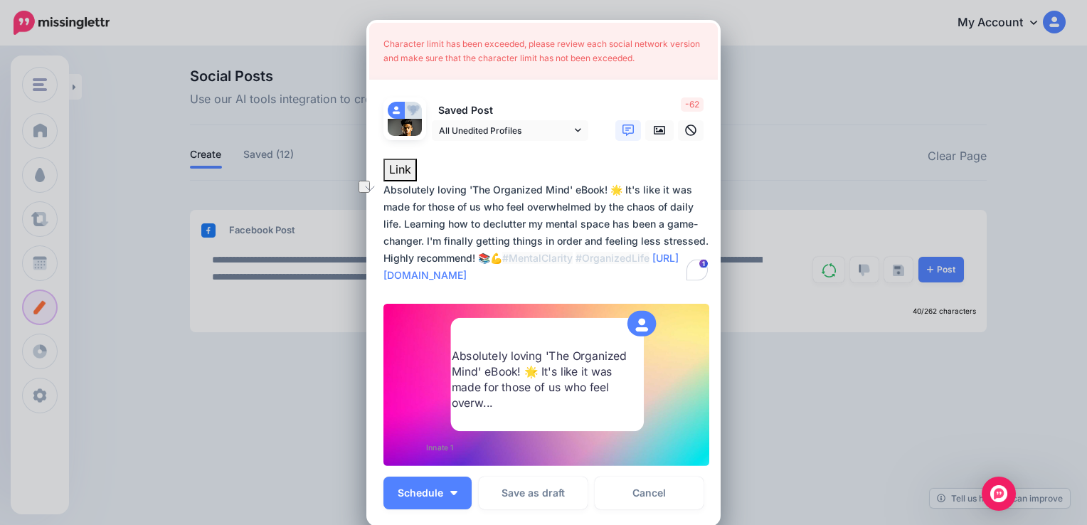
drag, startPoint x: 698, startPoint y: 239, endPoint x: 423, endPoint y: 240, distance: 275.2
click at [423, 240] on textarea "**********" at bounding box center [546, 232] width 327 height 102
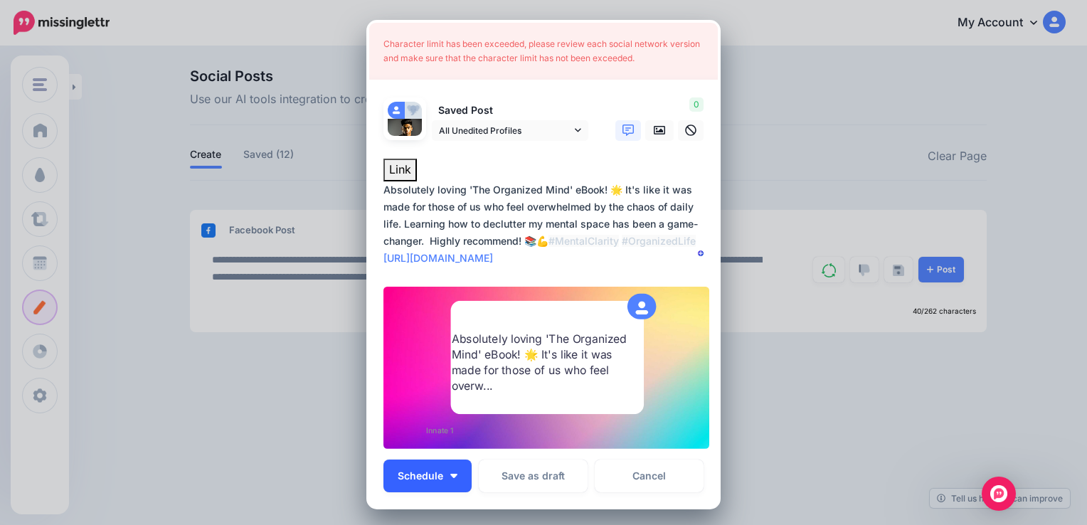
type textarea "**********"
click at [422, 473] on span "Schedule" at bounding box center [421, 476] width 46 height 10
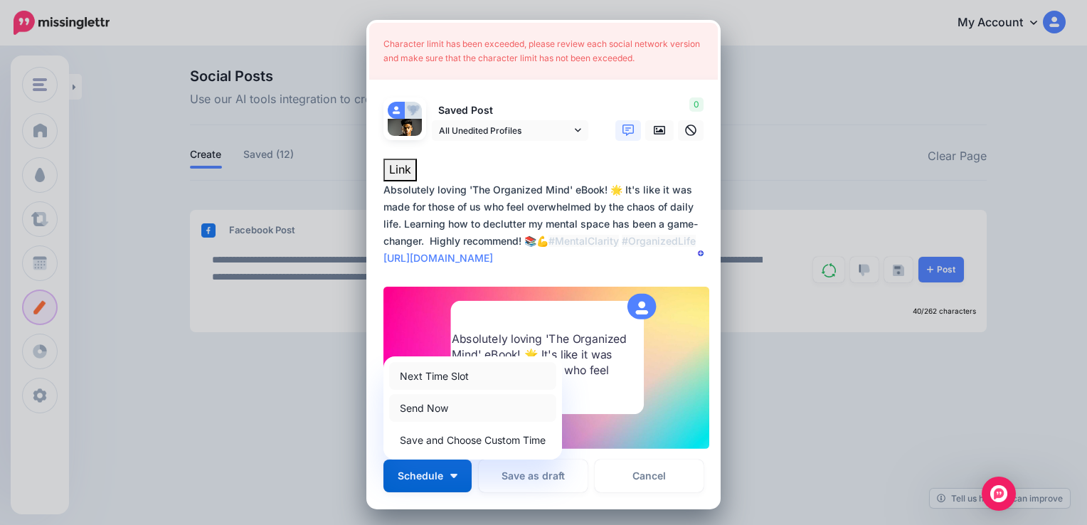
click at [436, 371] on link "Next Time Slot" at bounding box center [472, 376] width 167 height 28
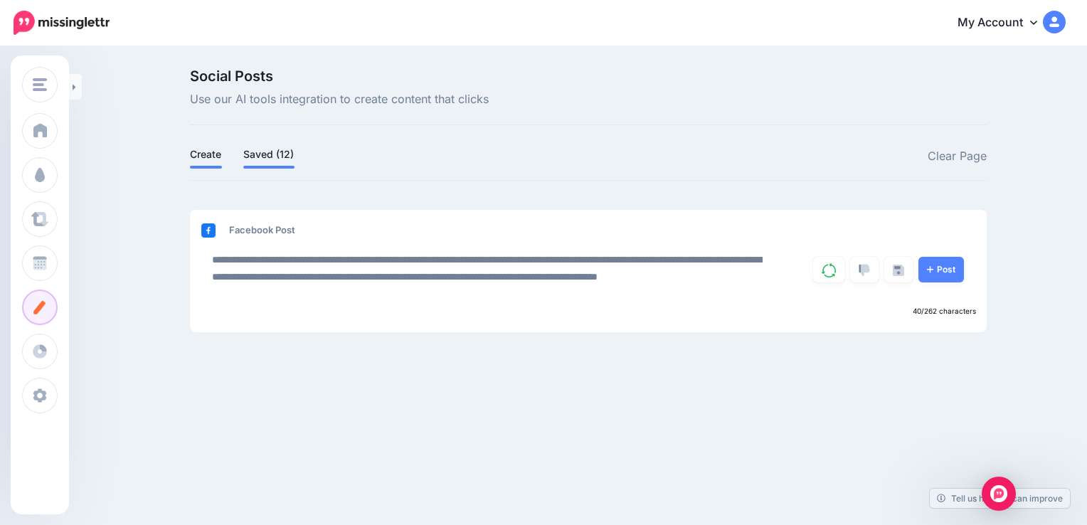
click at [265, 151] on link "Saved (12)" at bounding box center [268, 154] width 51 height 17
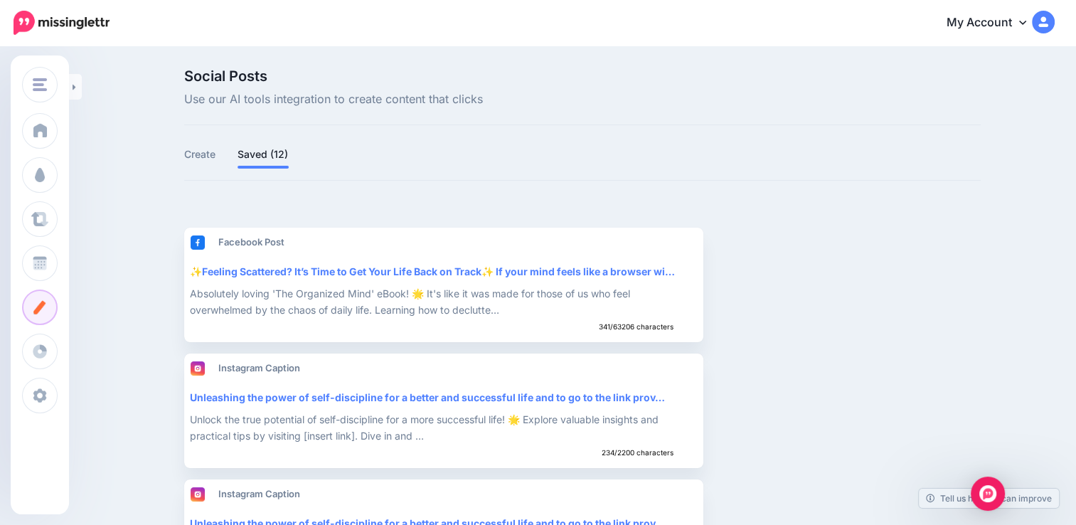
click at [1050, 16] on img at bounding box center [1043, 22] width 23 height 23
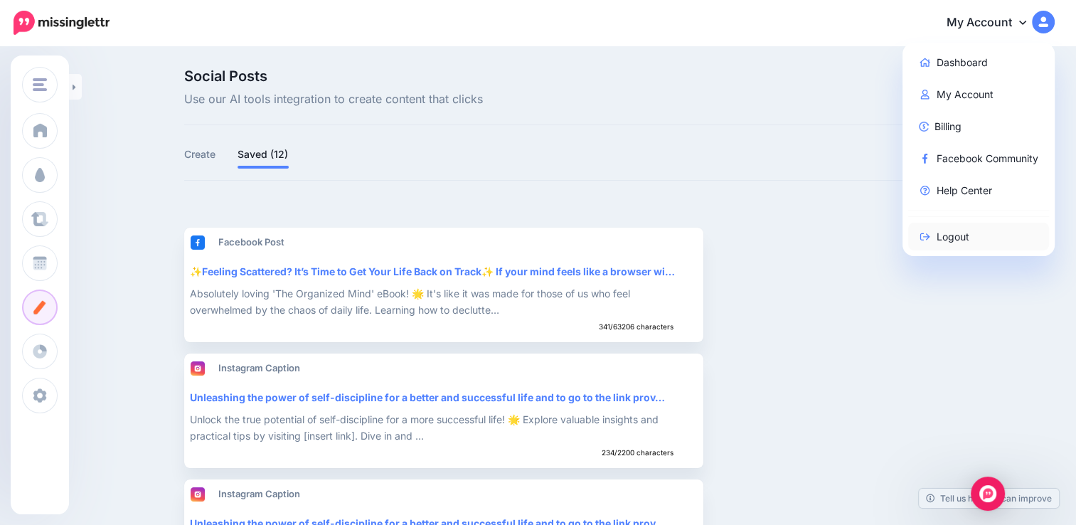
click at [977, 240] on link "Logout" at bounding box center [979, 237] width 142 height 28
